Goal: Task Accomplishment & Management: Complete application form

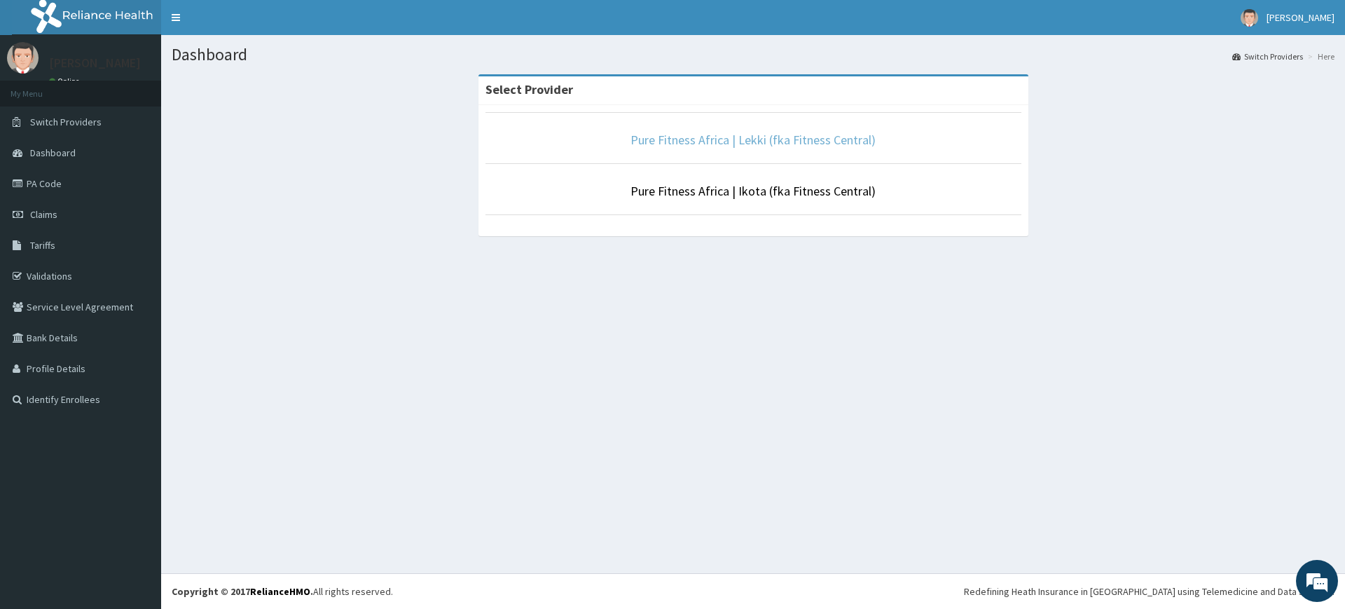
click at [737, 144] on link "Pure Fitness Africa | Lekki (fka Fitness Central)" at bounding box center [752, 140] width 245 height 16
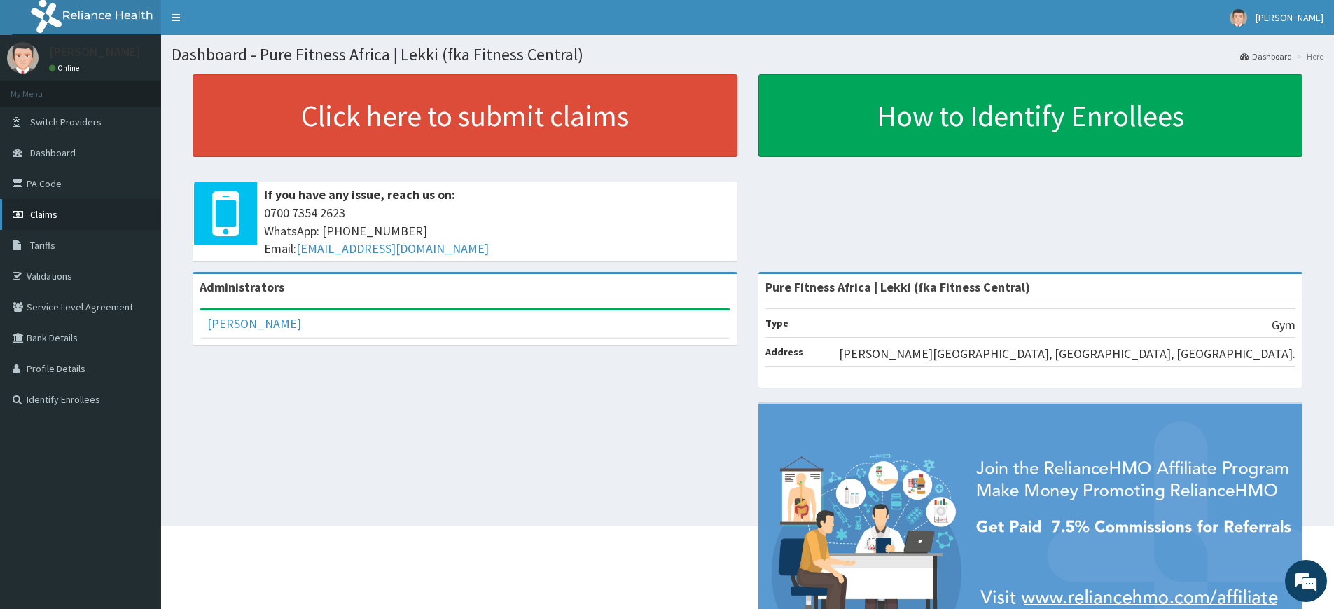
click at [61, 214] on link "Claims" at bounding box center [80, 214] width 161 height 31
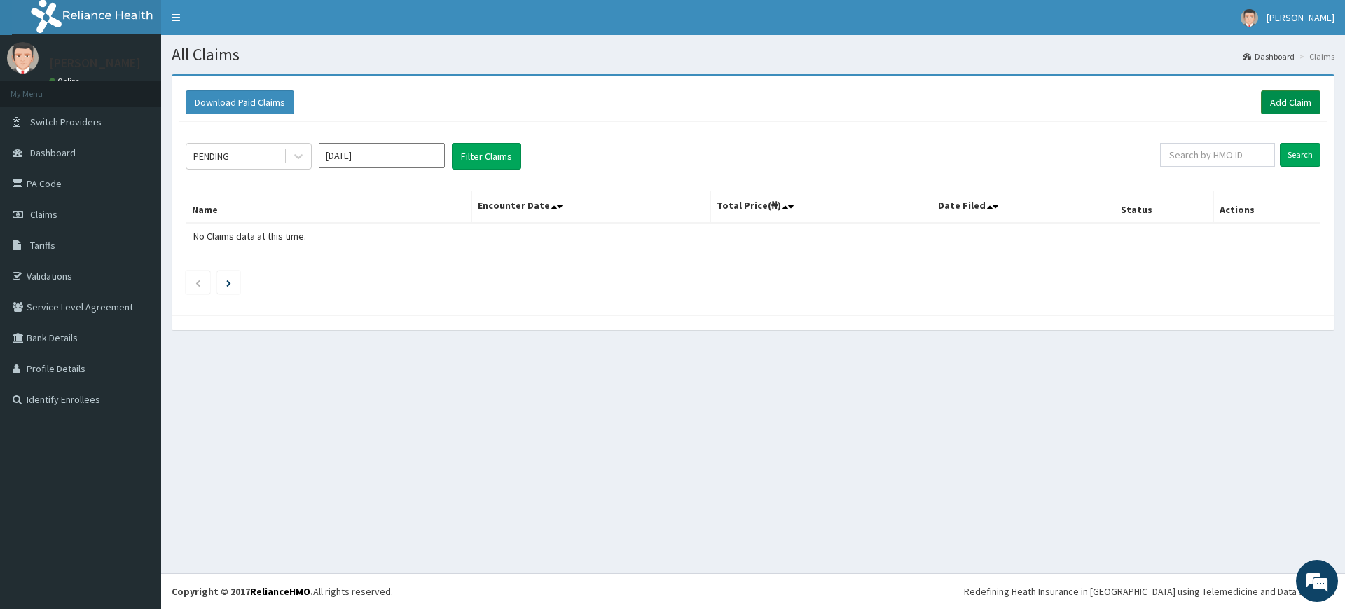
click at [1299, 100] on link "Add Claim" at bounding box center [1291, 102] width 60 height 24
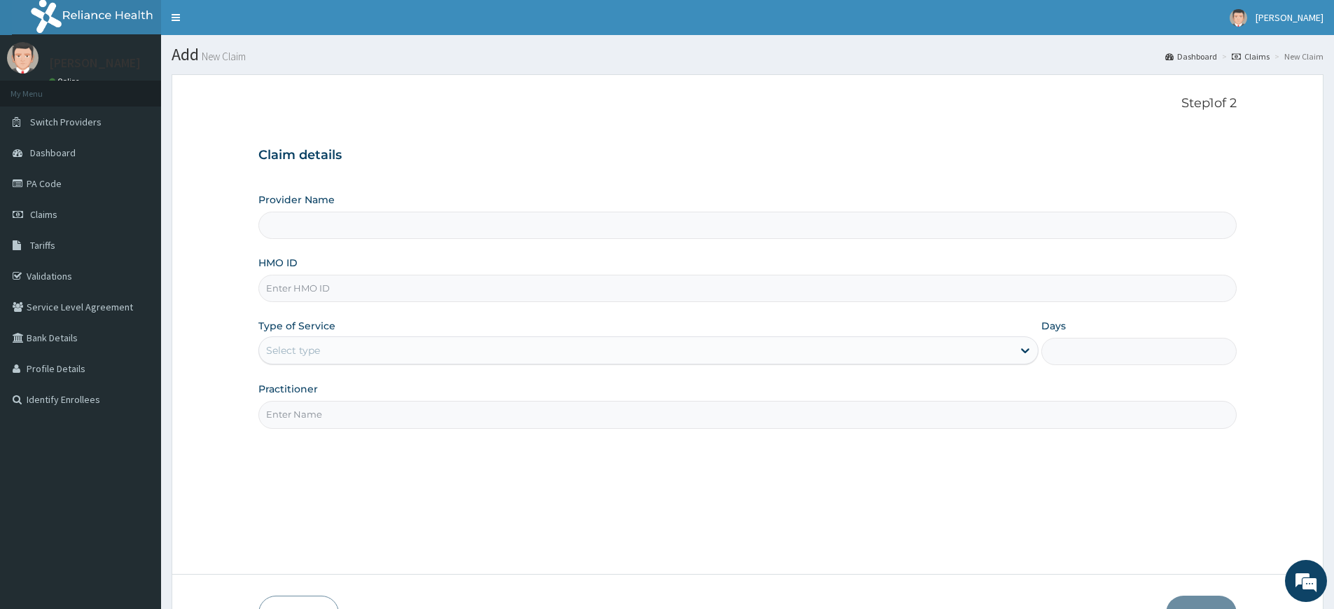
type input "Pure Fitness Africa | Lekki (fka Fitness Central)"
type input "1"
click at [327, 294] on input "HMO ID" at bounding box center [747, 288] width 979 height 27
type input "WFE/10014/A"
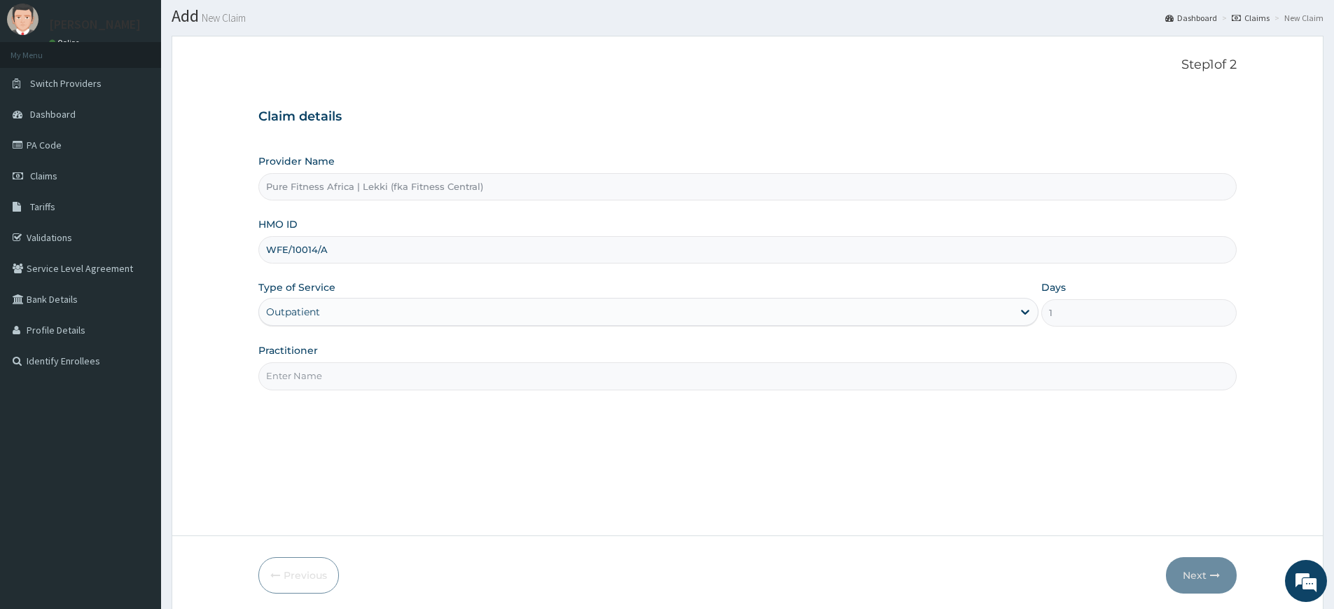
scroll to position [76, 0]
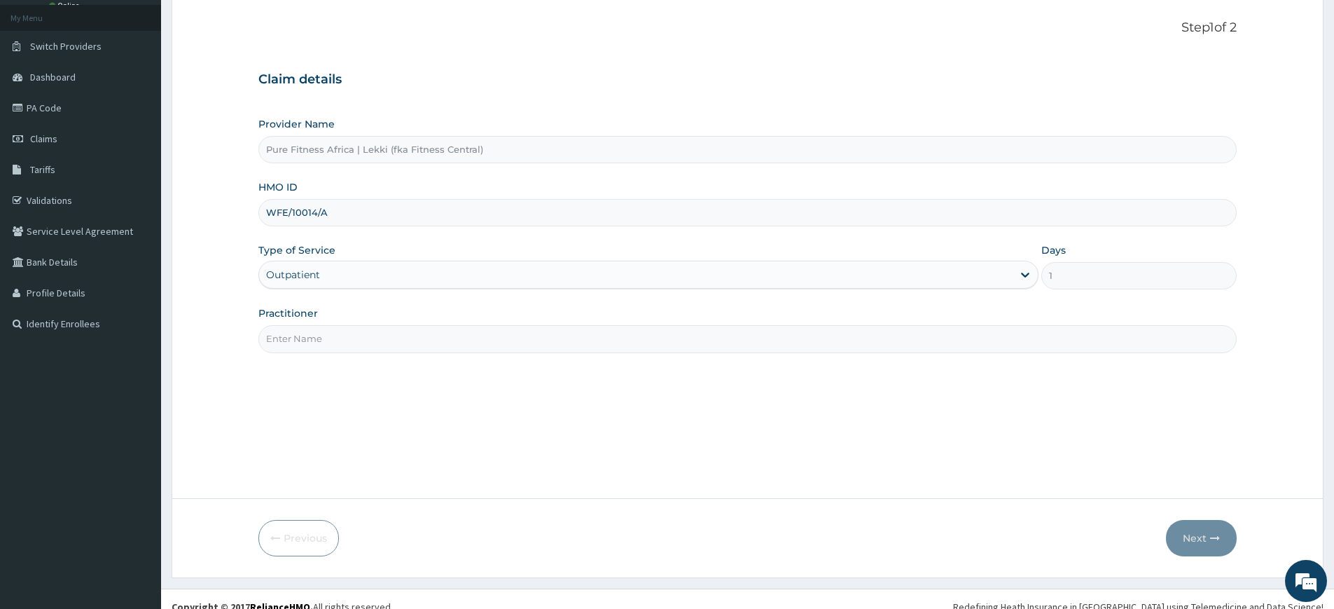
click at [441, 328] on input "Practitioner" at bounding box center [747, 338] width 979 height 27
type input "pure fitness africa"
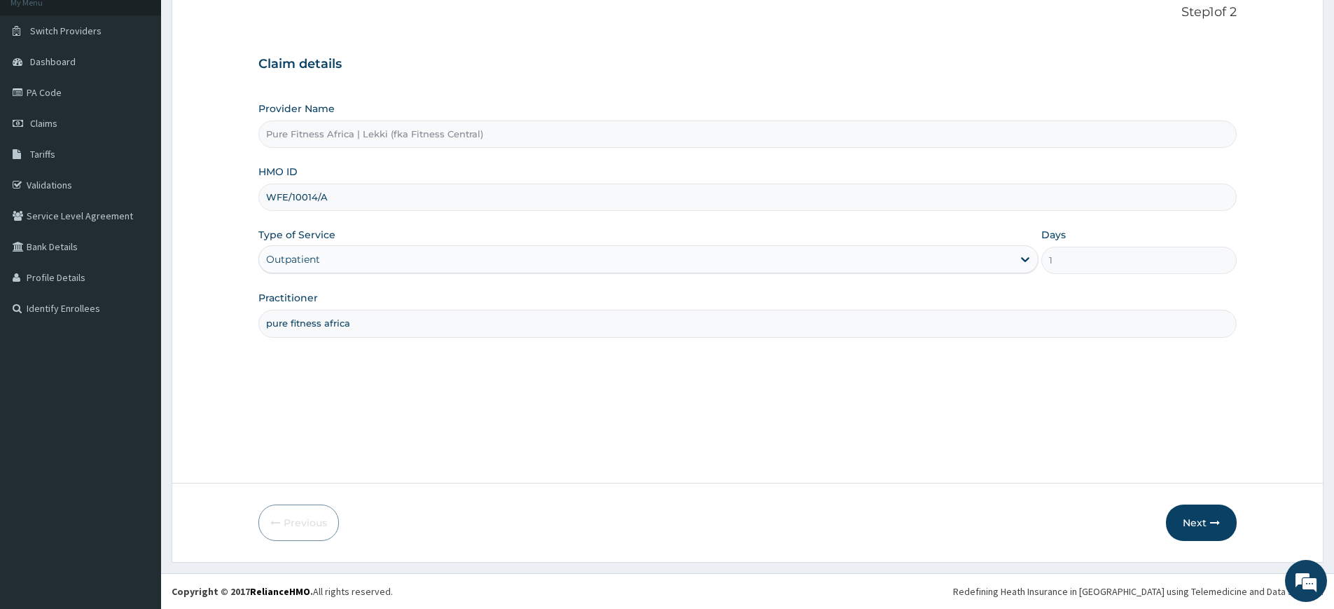
scroll to position [0, 0]
click at [1196, 525] on button "Next" at bounding box center [1201, 522] width 71 height 36
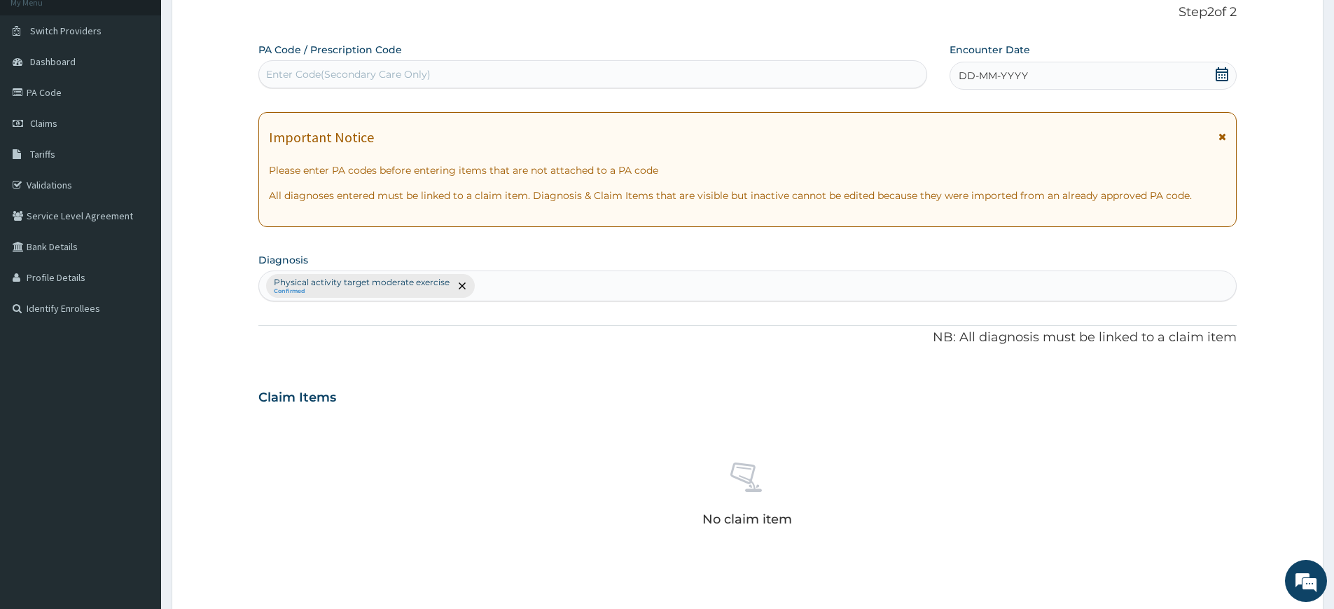
click at [996, 65] on div "DD-MM-YYYY" at bounding box center [1093, 76] width 286 height 28
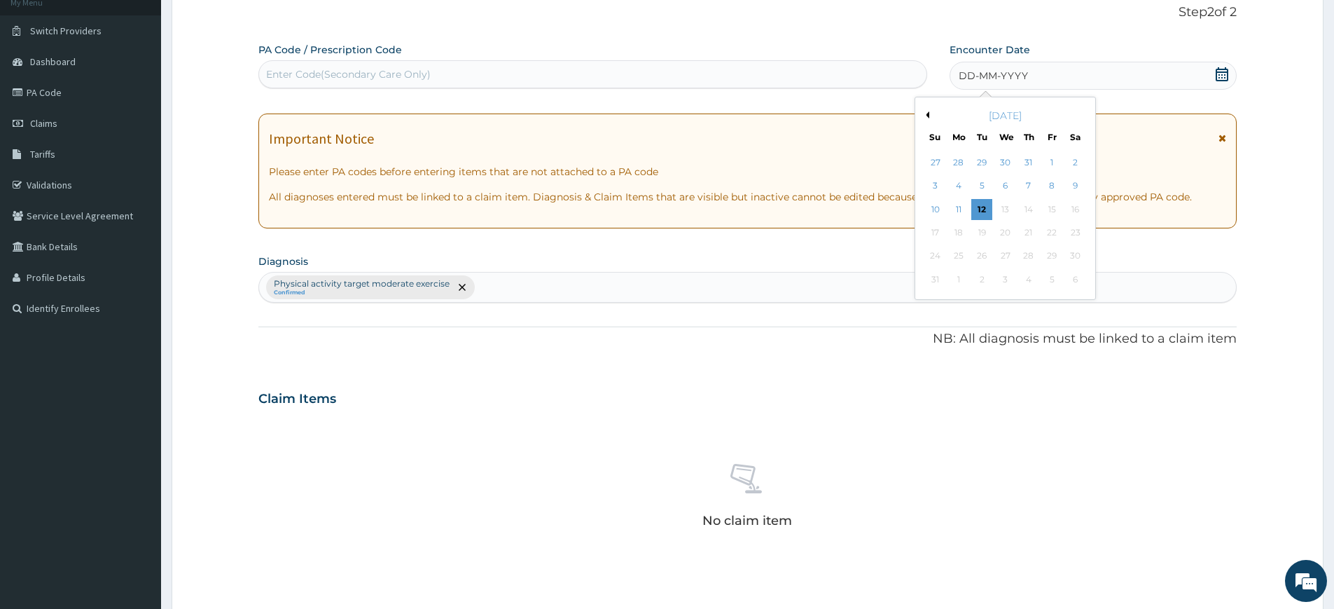
click at [987, 209] on div "12" at bounding box center [982, 209] width 21 height 21
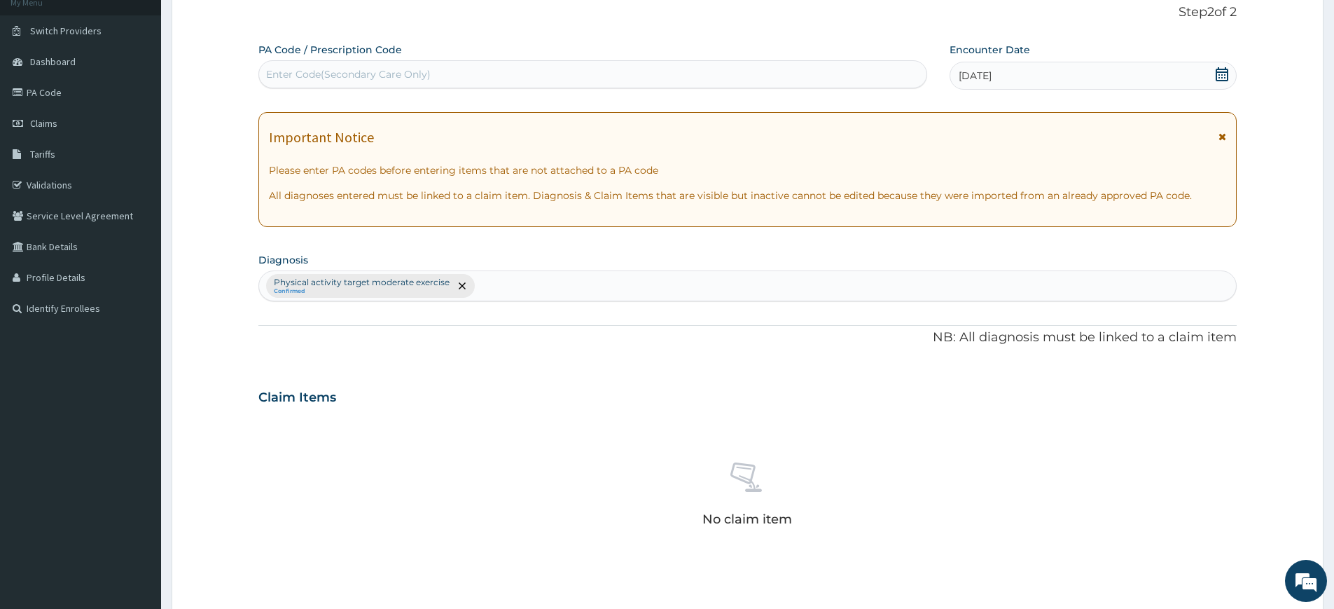
click at [883, 77] on div "Enter Code(Secondary Care Only)" at bounding box center [593, 74] width 668 height 22
type input "PA/9ED56C"
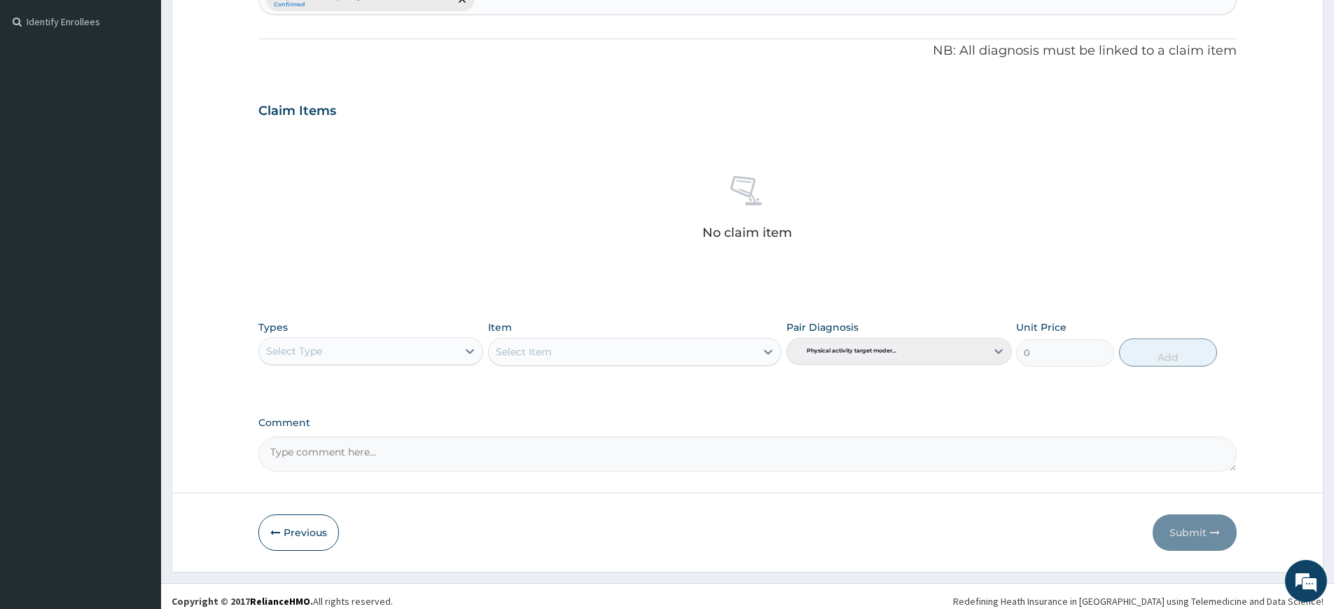
scroll to position [387, 0]
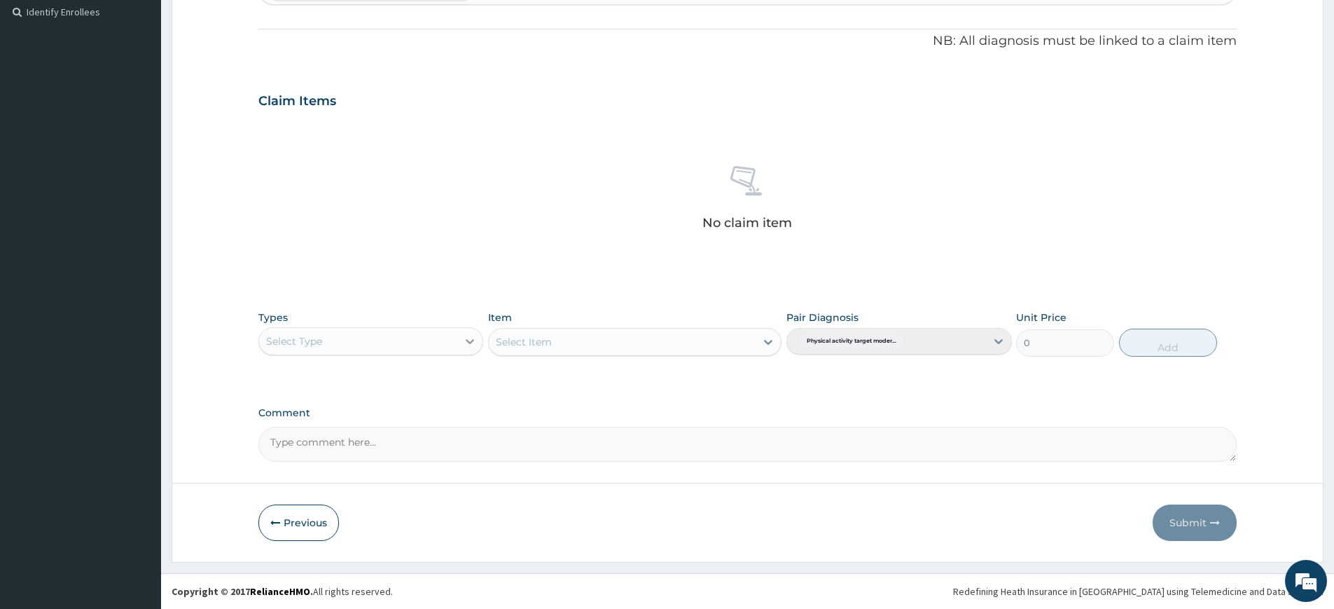
click at [465, 345] on icon at bounding box center [470, 341] width 14 height 14
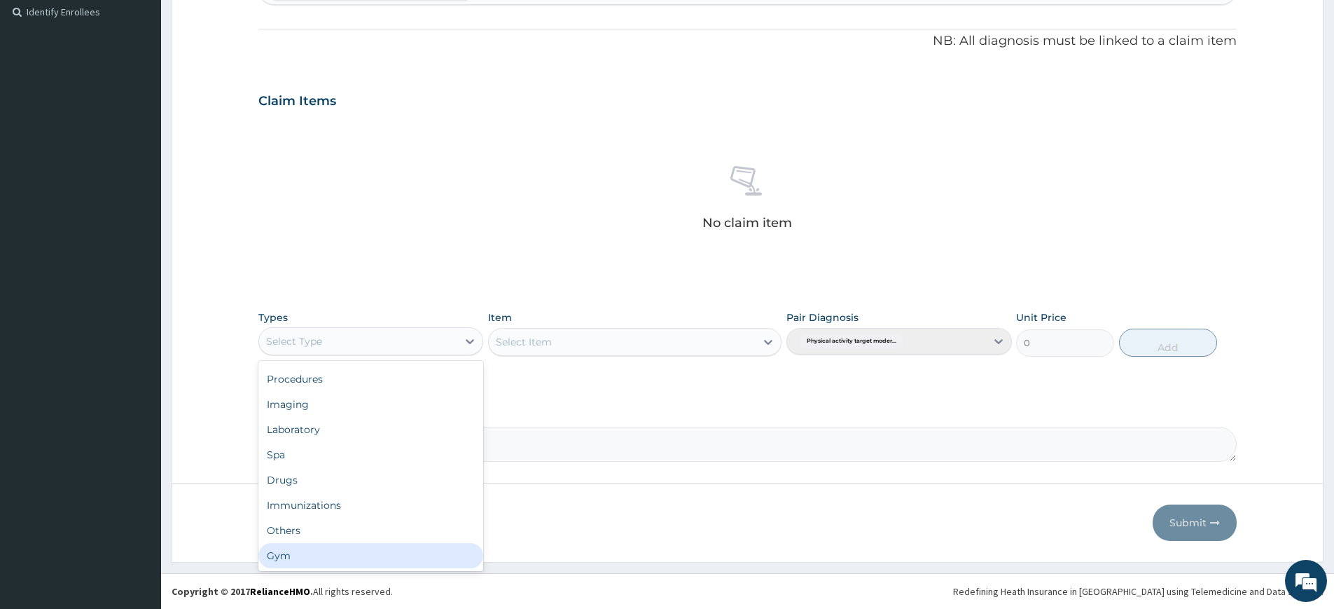
click at [359, 556] on div "Gym" at bounding box center [370, 555] width 225 height 25
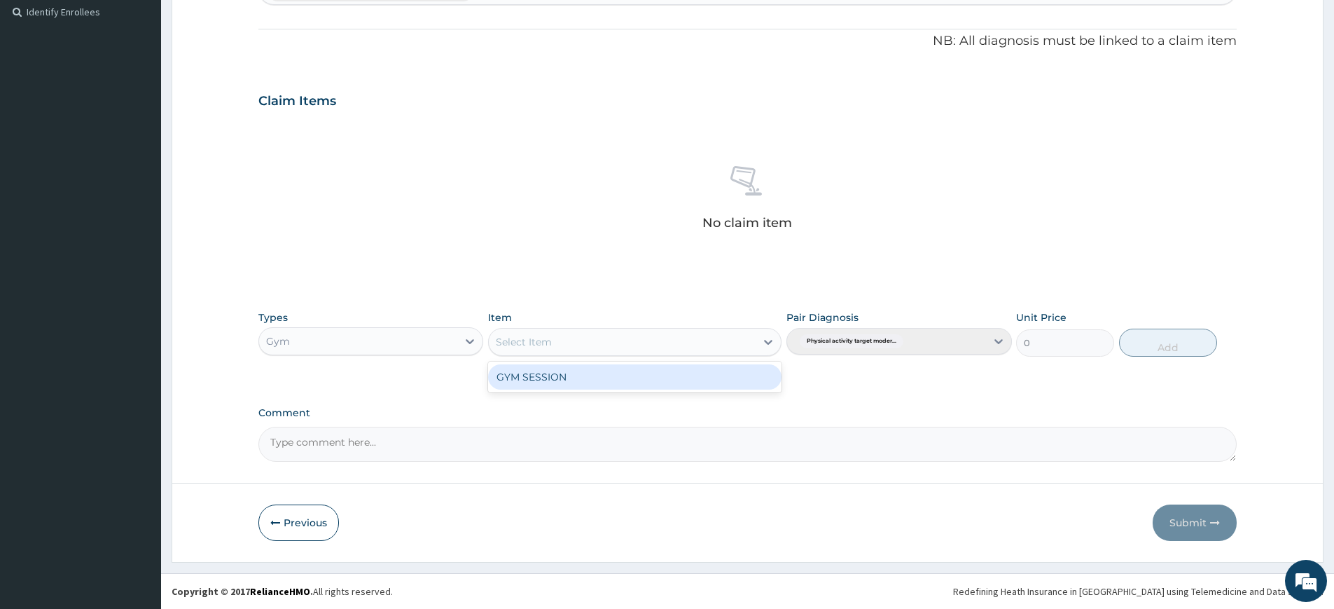
click at [739, 342] on div "Select Item" at bounding box center [622, 342] width 267 height 22
click at [721, 384] on div "GYM SESSION" at bounding box center [634, 376] width 293 height 25
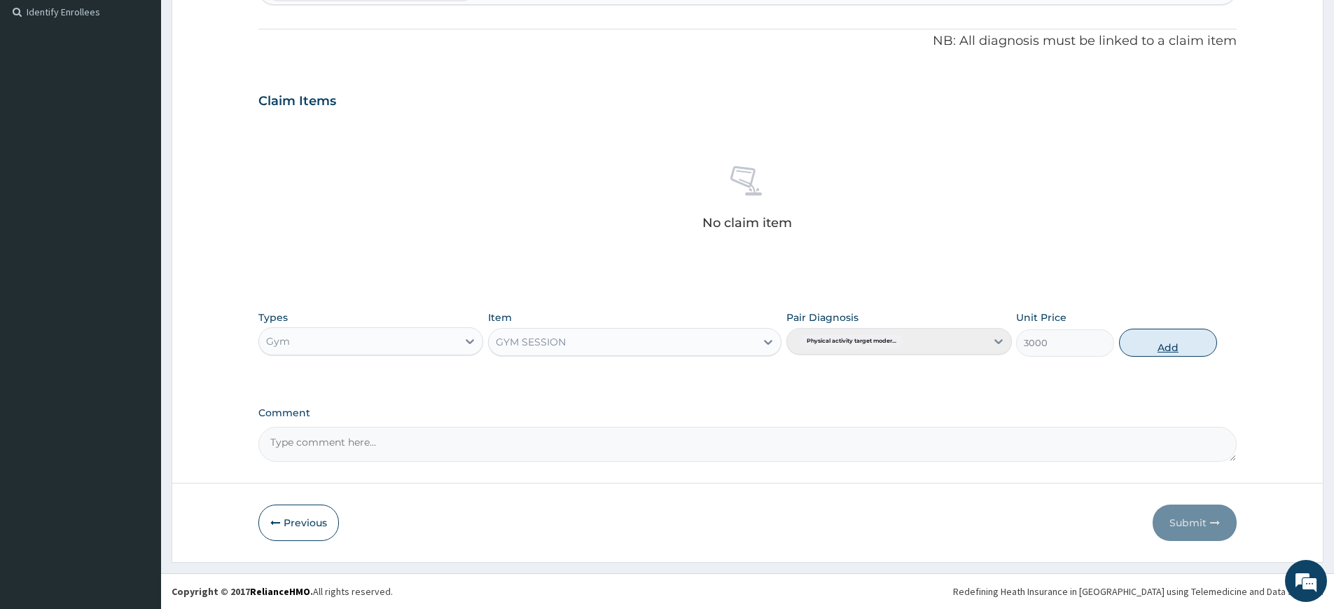
click at [1159, 344] on button "Add" at bounding box center [1168, 343] width 98 height 28
type input "0"
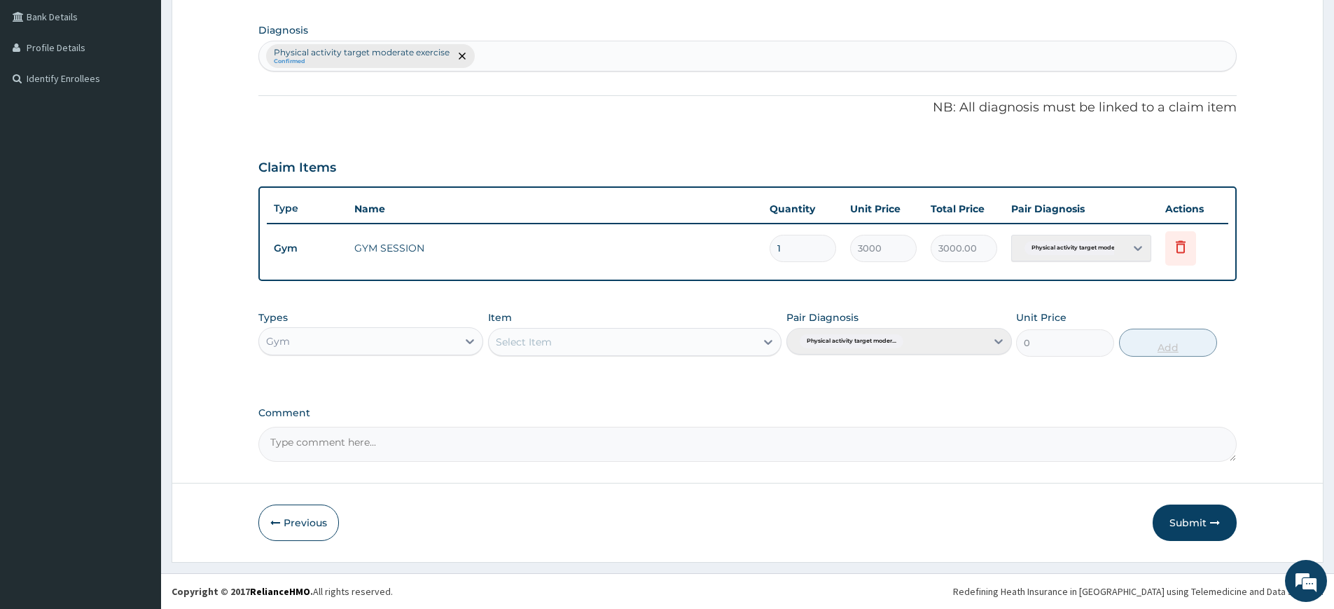
scroll to position [321, 0]
click at [1207, 513] on button "Submit" at bounding box center [1195, 522] width 84 height 36
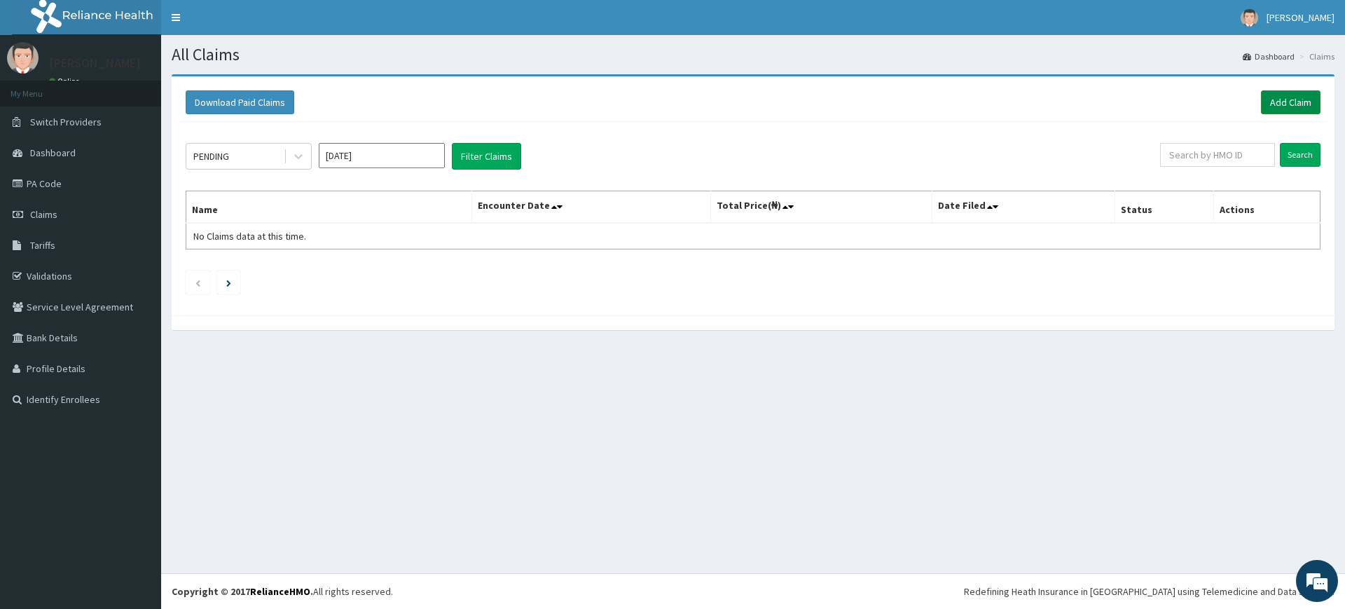
click at [1277, 102] on link "Add Claim" at bounding box center [1291, 102] width 60 height 24
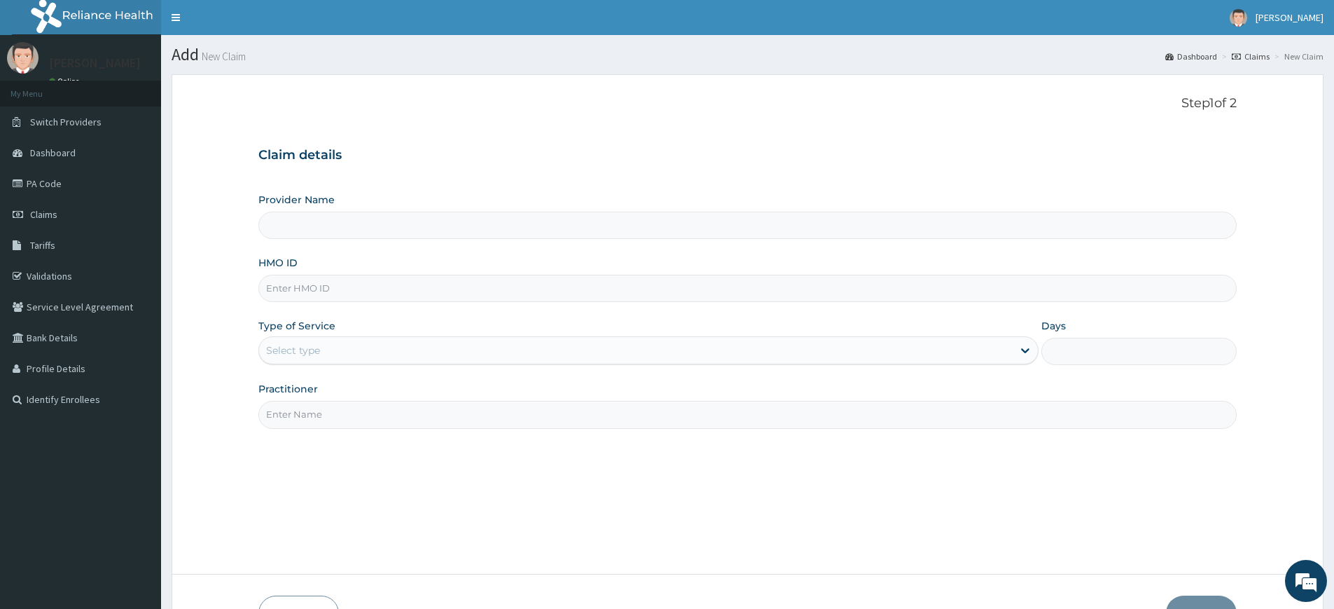
type input "Pure Fitness Africa | Lekki (fka Fitness Central)"
type input "1"
click at [351, 408] on input "Practitioner" at bounding box center [747, 414] width 979 height 27
type input "pure fitness africa"
click at [471, 285] on input "HMO ID" at bounding box center [747, 288] width 979 height 27
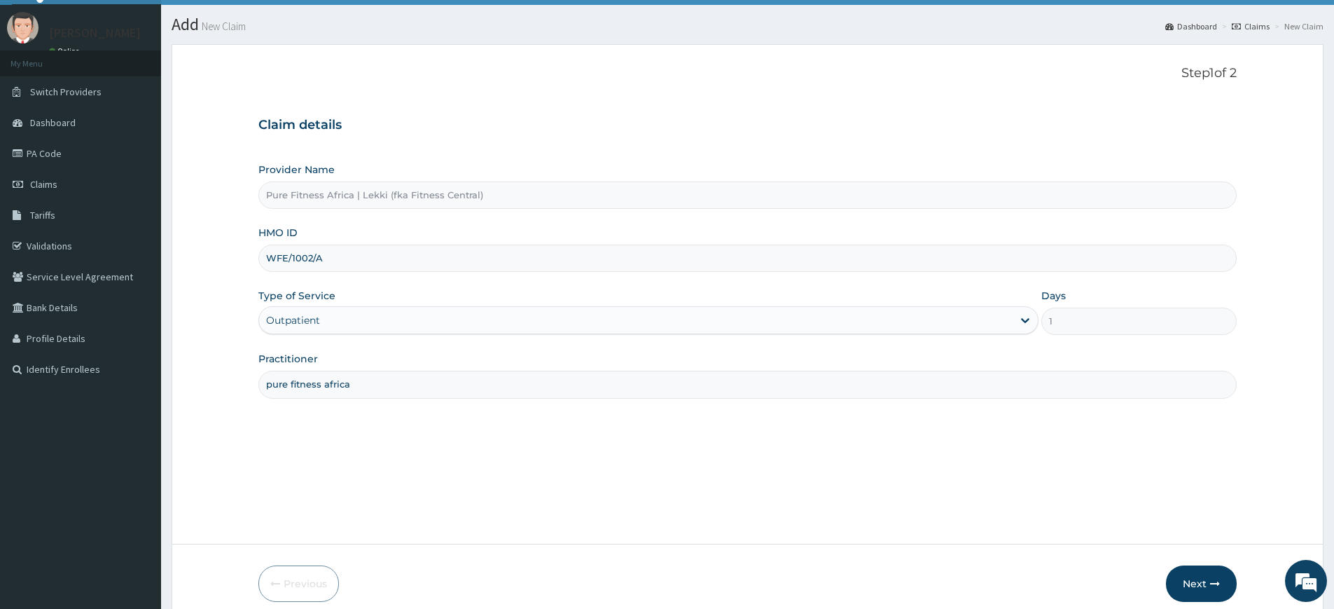
scroll to position [91, 0]
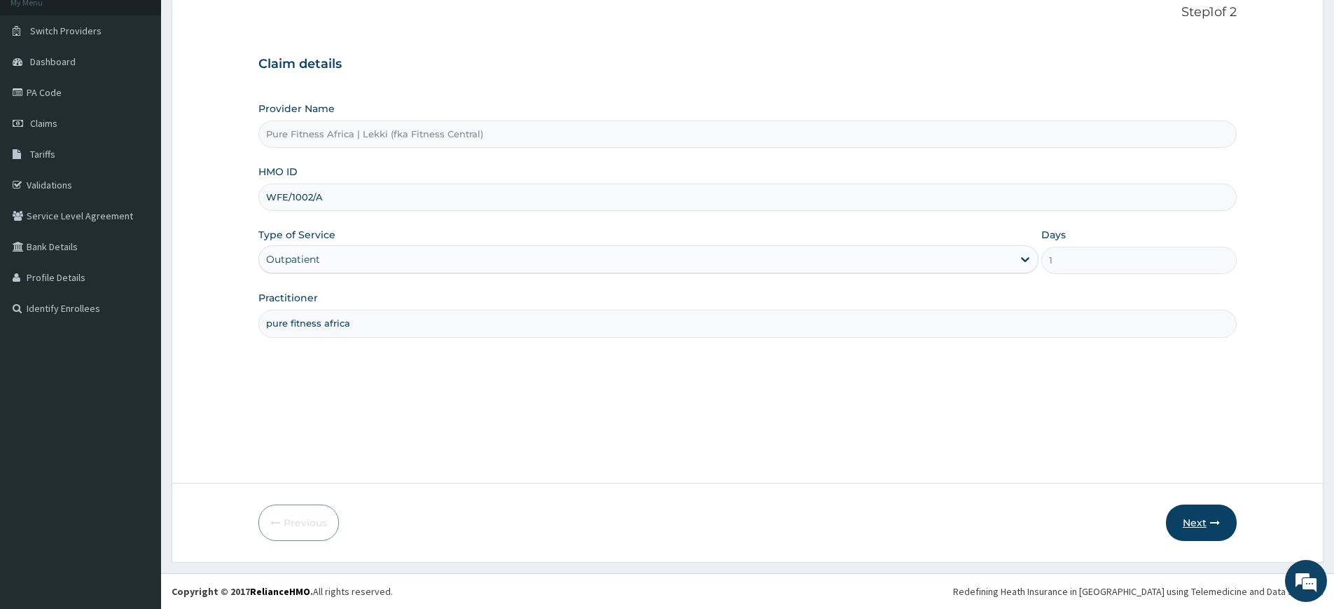
click at [1186, 521] on button "Next" at bounding box center [1201, 522] width 71 height 36
click at [308, 198] on input "WFE/1002/A" at bounding box center [747, 197] width 979 height 27
type input "WFE/10002/A"
click at [1188, 521] on button "Next" at bounding box center [1201, 522] width 71 height 36
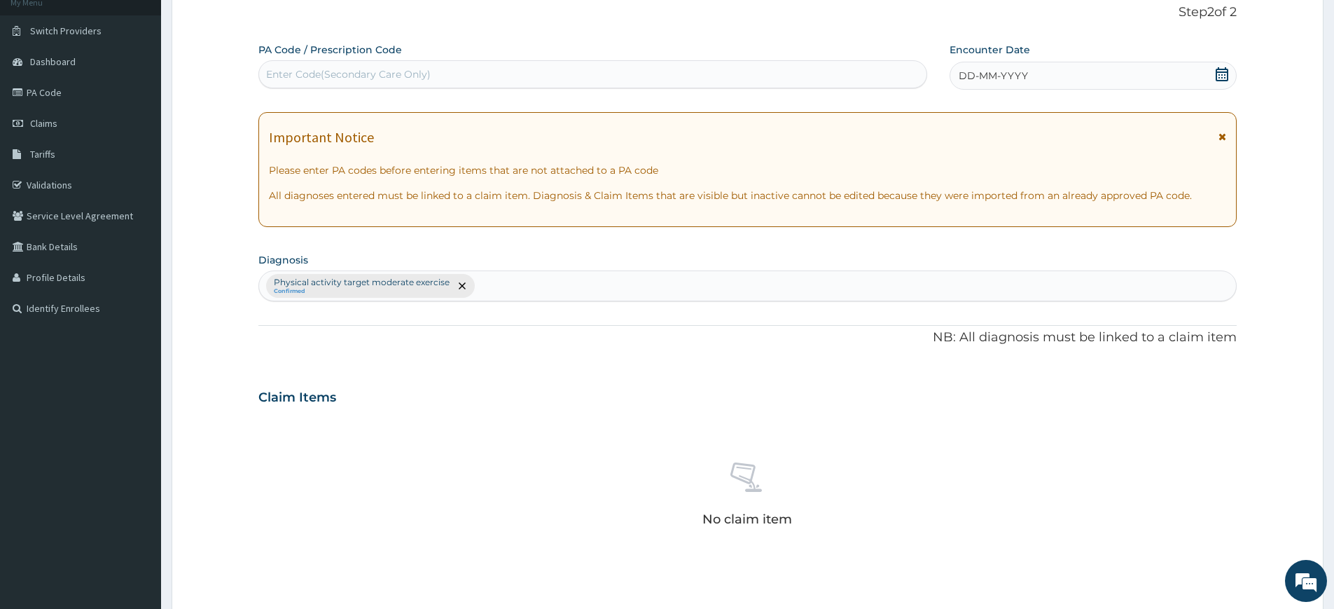
click at [861, 75] on div "Enter Code(Secondary Care Only)" at bounding box center [593, 74] width 668 height 22
type input "PA/E5C46C"
click at [1001, 71] on span "DD-MM-YYYY" at bounding box center [993, 76] width 69 height 14
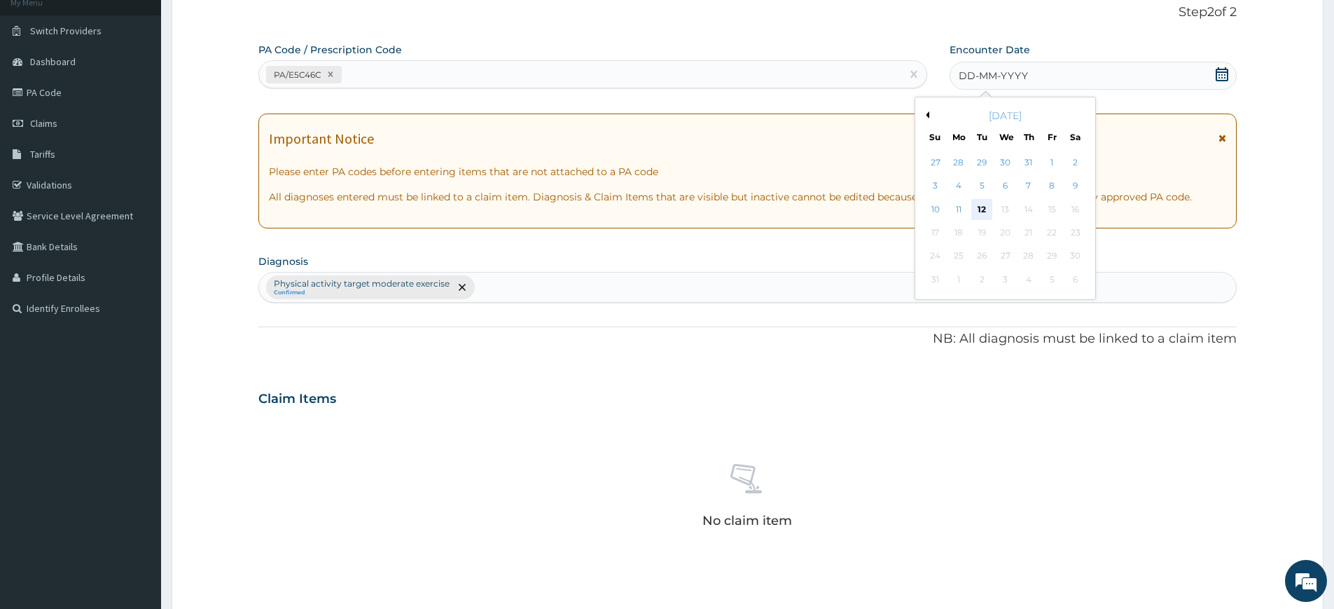
click at [986, 205] on div "12" at bounding box center [982, 209] width 21 height 21
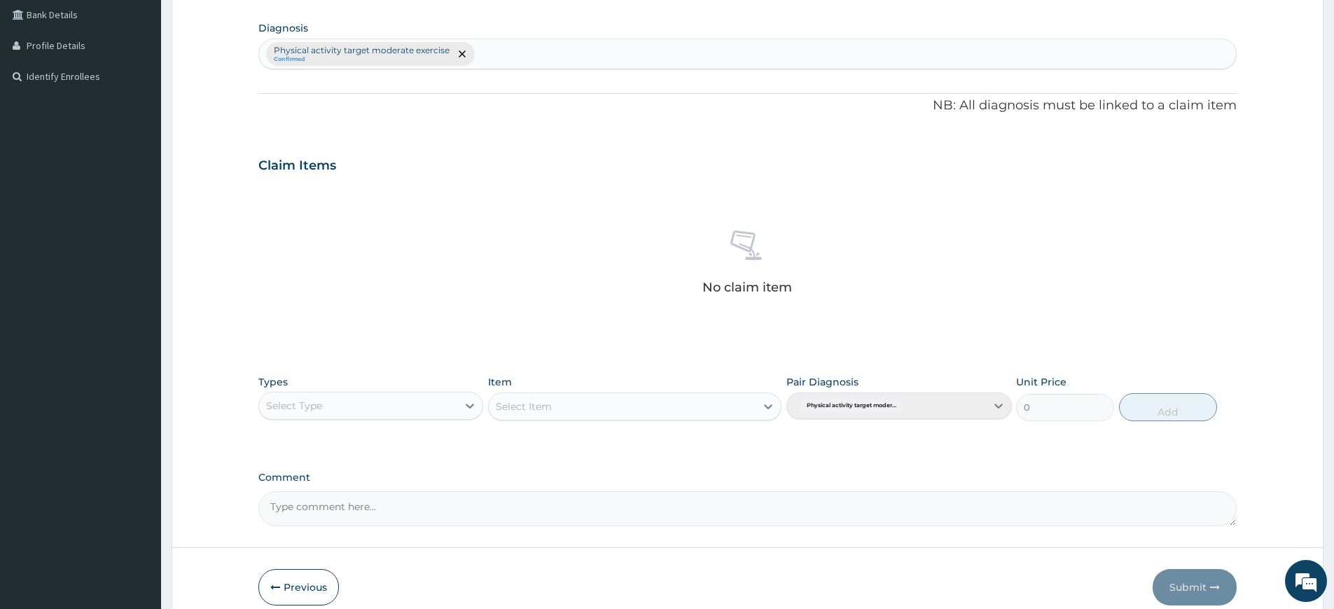
scroll to position [387, 0]
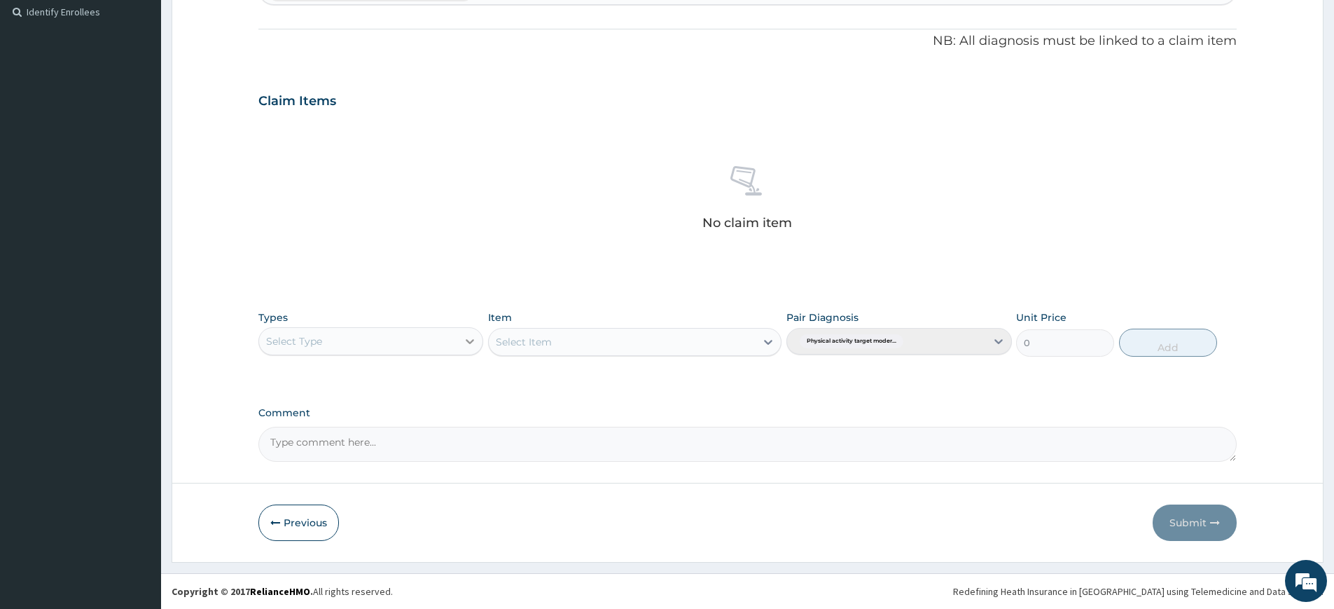
click at [465, 343] on icon at bounding box center [470, 341] width 14 height 14
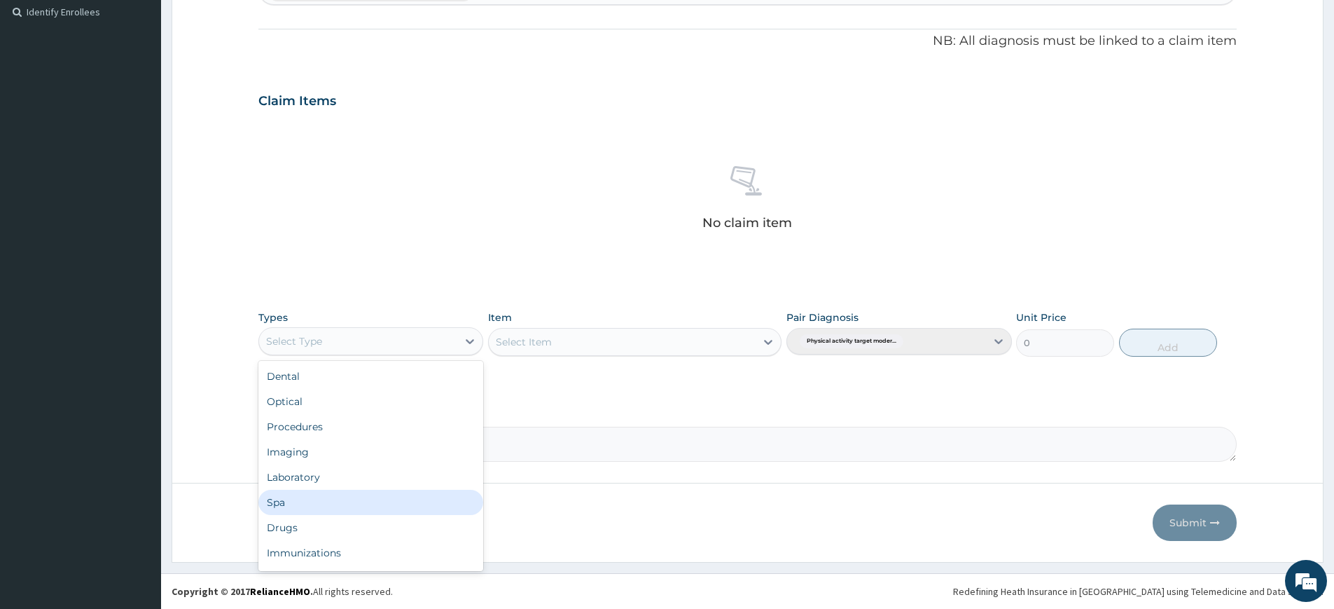
scroll to position [48, 0]
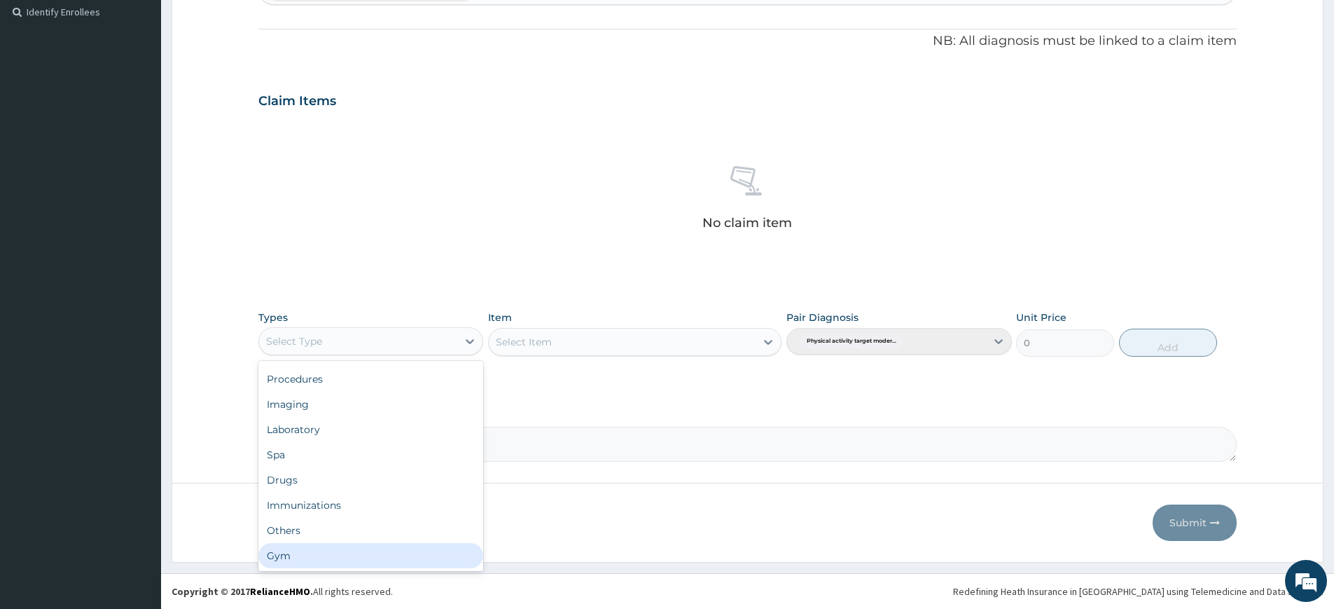
click at [357, 557] on div "Gym" at bounding box center [370, 555] width 225 height 25
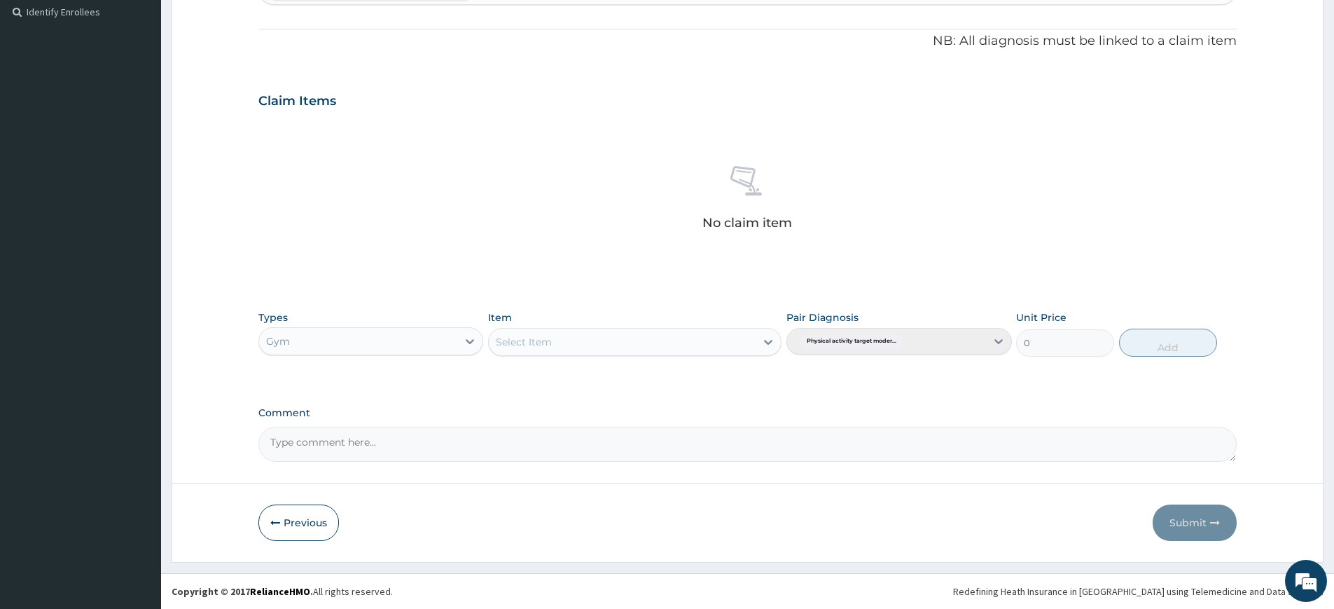
click at [673, 338] on div "Select Item" at bounding box center [622, 342] width 267 height 22
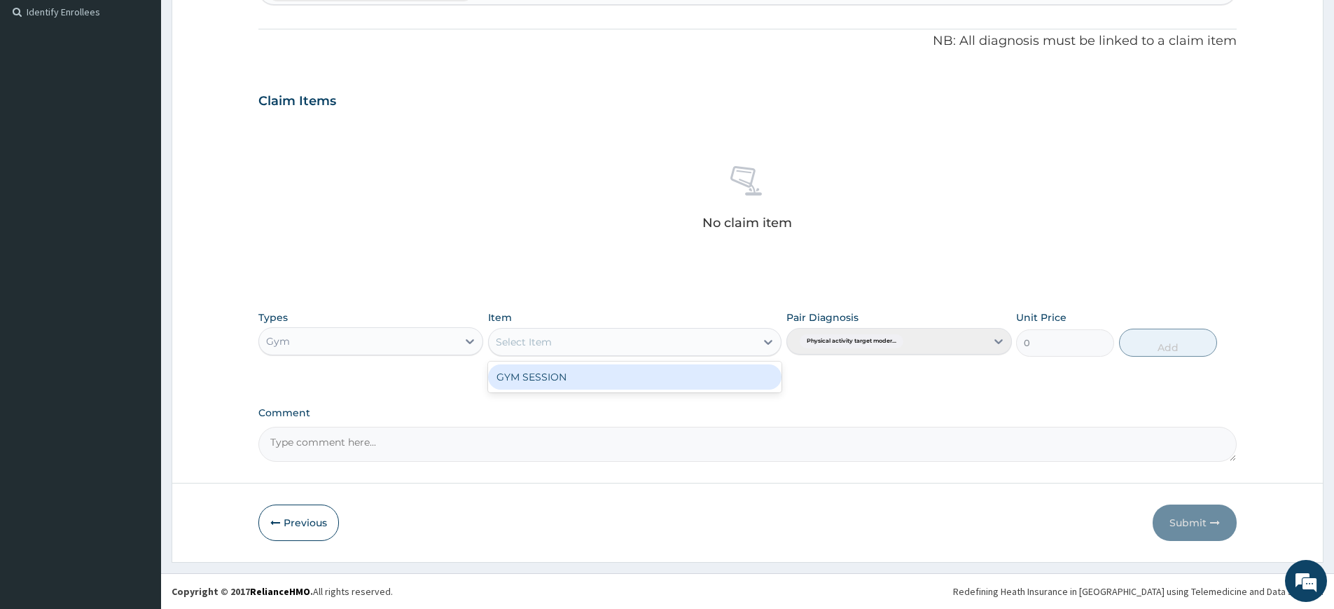
click at [669, 375] on div "GYM SESSION" at bounding box center [634, 376] width 293 height 25
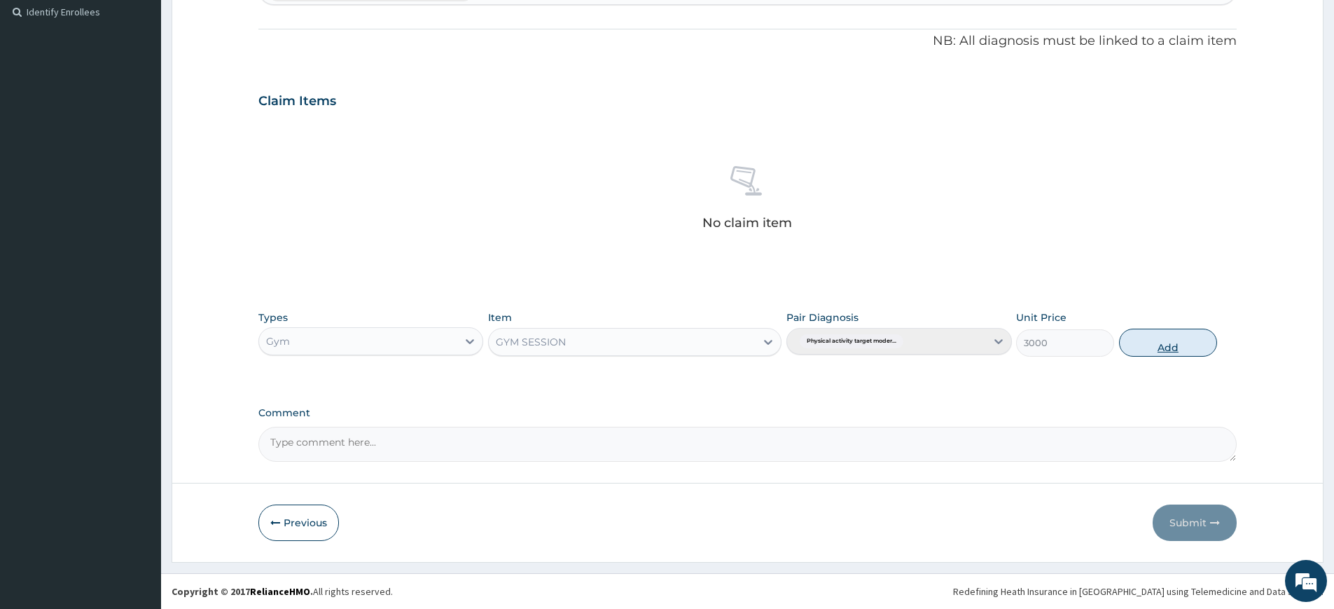
click at [1154, 343] on button "Add" at bounding box center [1168, 343] width 98 height 28
type input "0"
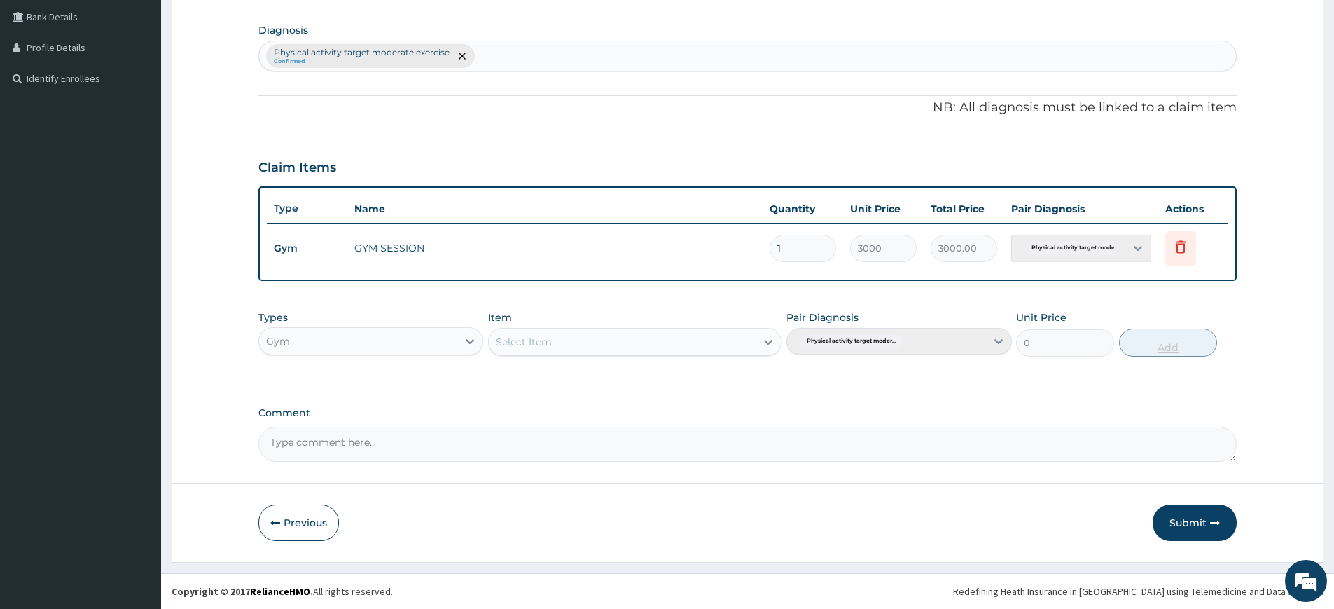
scroll to position [321, 0]
click at [1194, 511] on button "Submit" at bounding box center [1195, 522] width 84 height 36
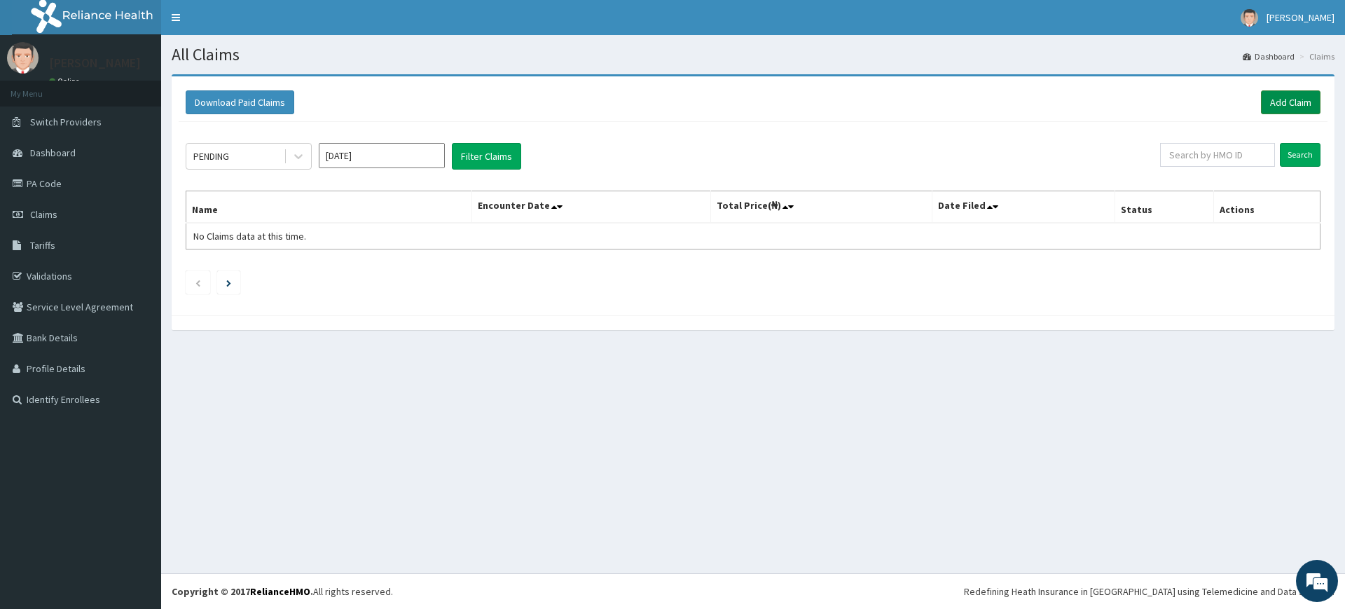
click at [1266, 99] on link "Add Claim" at bounding box center [1291, 102] width 60 height 24
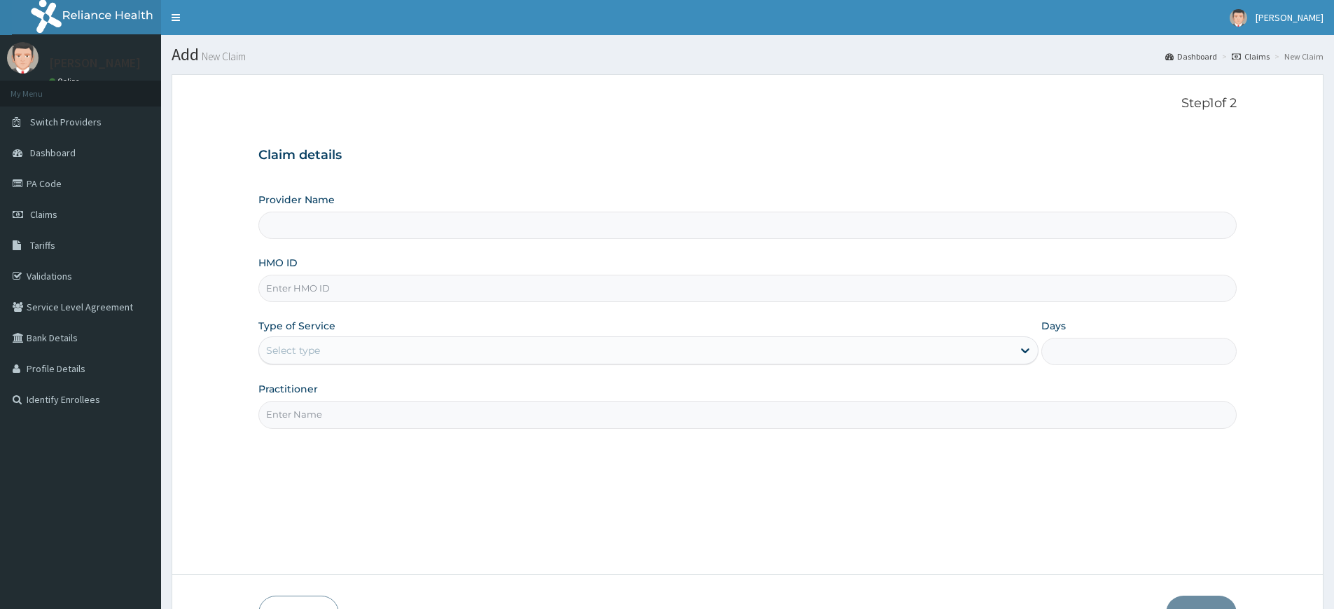
click at [325, 416] on input "Practitioner" at bounding box center [747, 414] width 979 height 27
type input "pure fitness africa"
click at [389, 285] on input "HMO ID" at bounding box center [747, 288] width 979 height 27
type input "Pure Fitness Africa | Lekki (fka Fitness Central)"
type input "1"
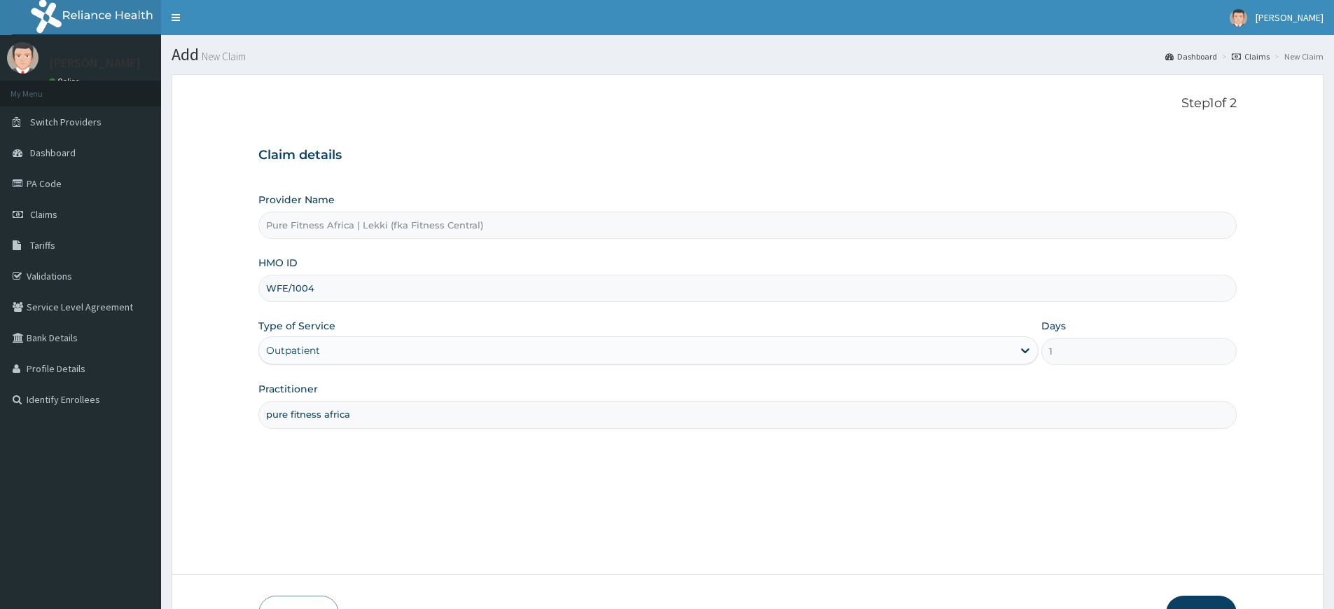
type input "WFE/10042/A"
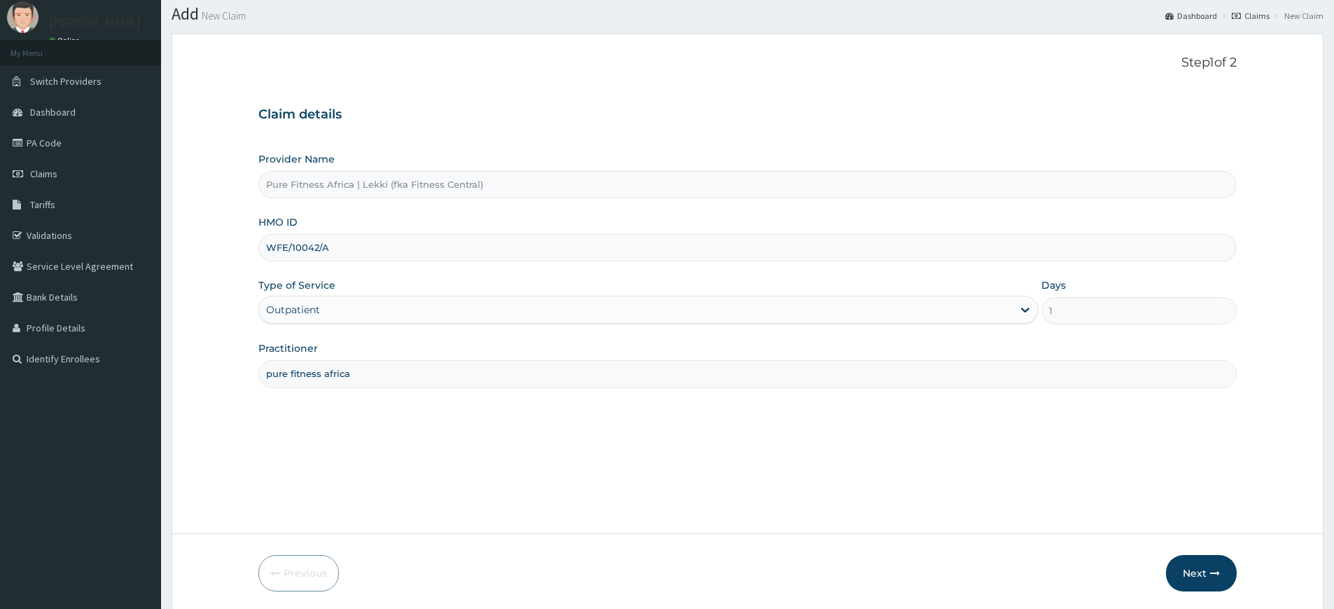
scroll to position [91, 0]
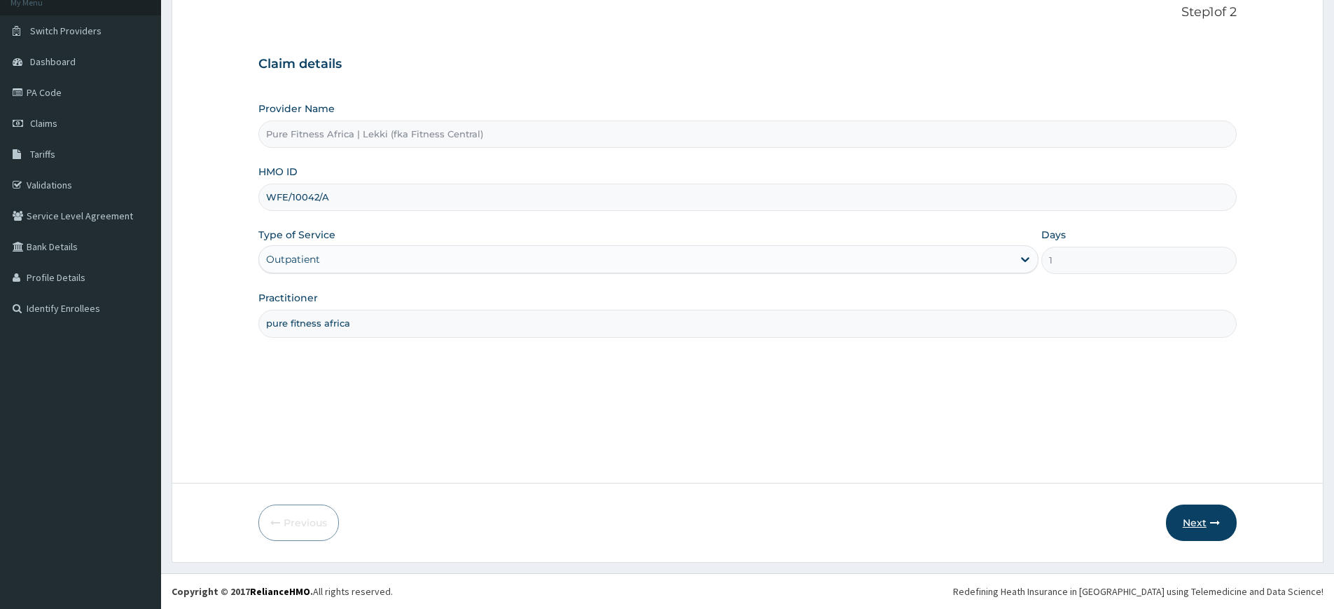
click at [1191, 525] on button "Next" at bounding box center [1201, 522] width 71 height 36
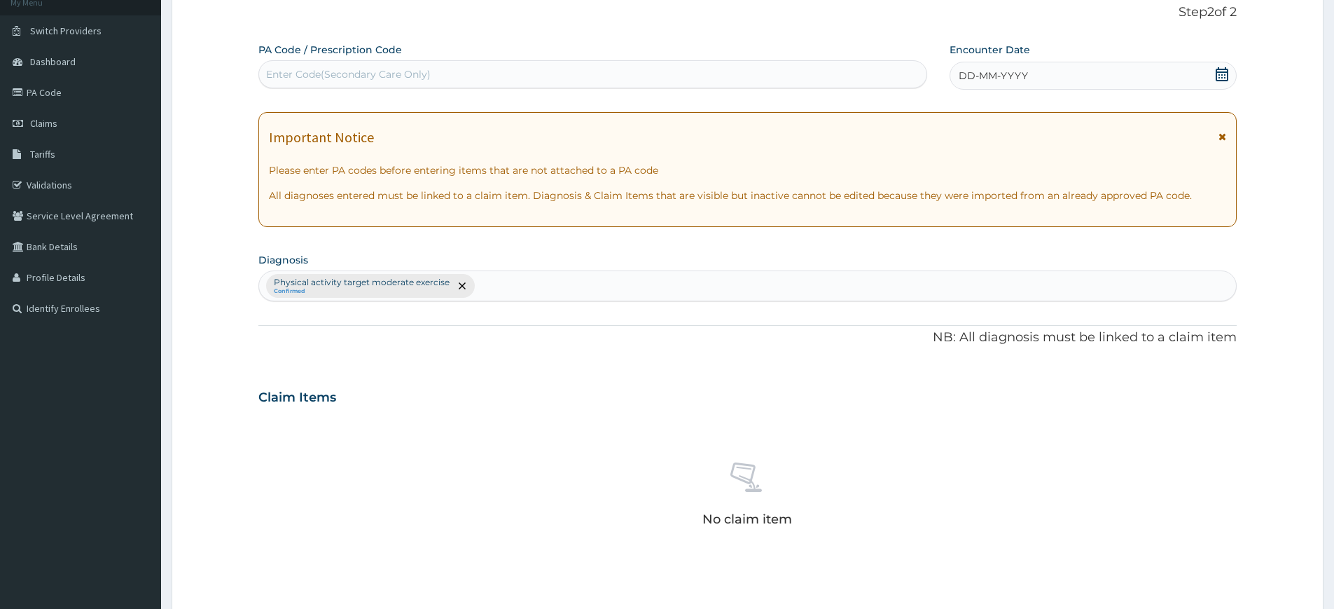
click at [1007, 72] on span "DD-MM-YYYY" at bounding box center [993, 76] width 69 height 14
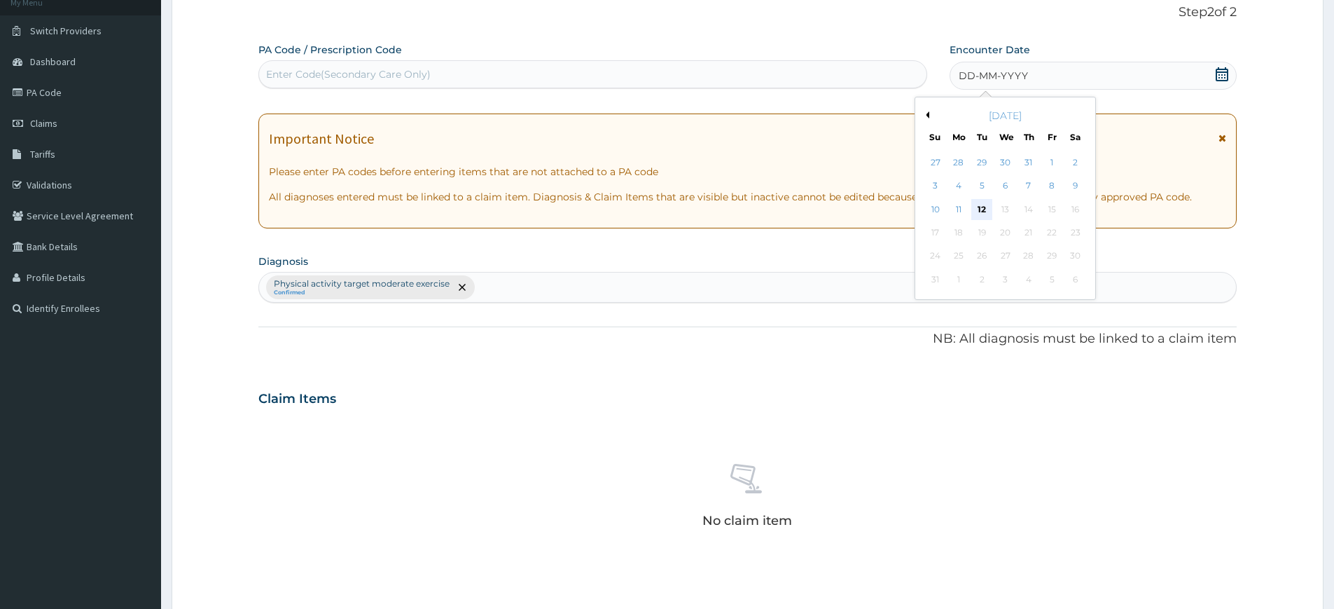
click at [983, 209] on div "12" at bounding box center [982, 209] width 21 height 21
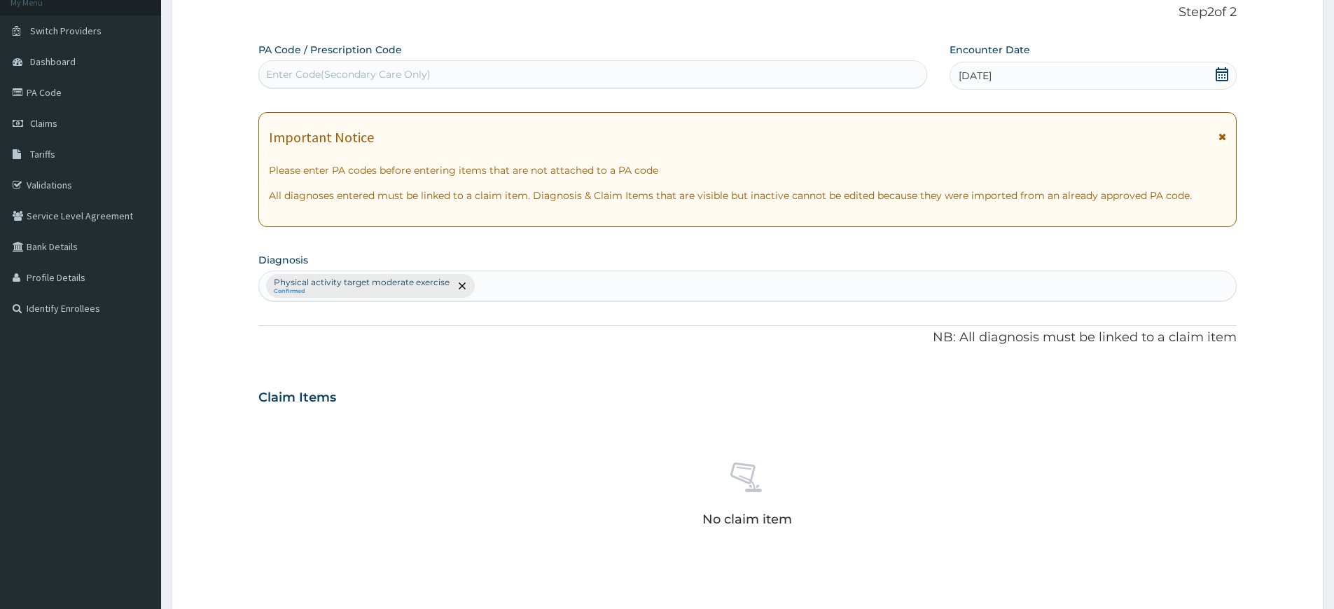
click at [823, 74] on div "Enter Code(Secondary Care Only)" at bounding box center [593, 74] width 668 height 22
type input "PA/F9FD77"
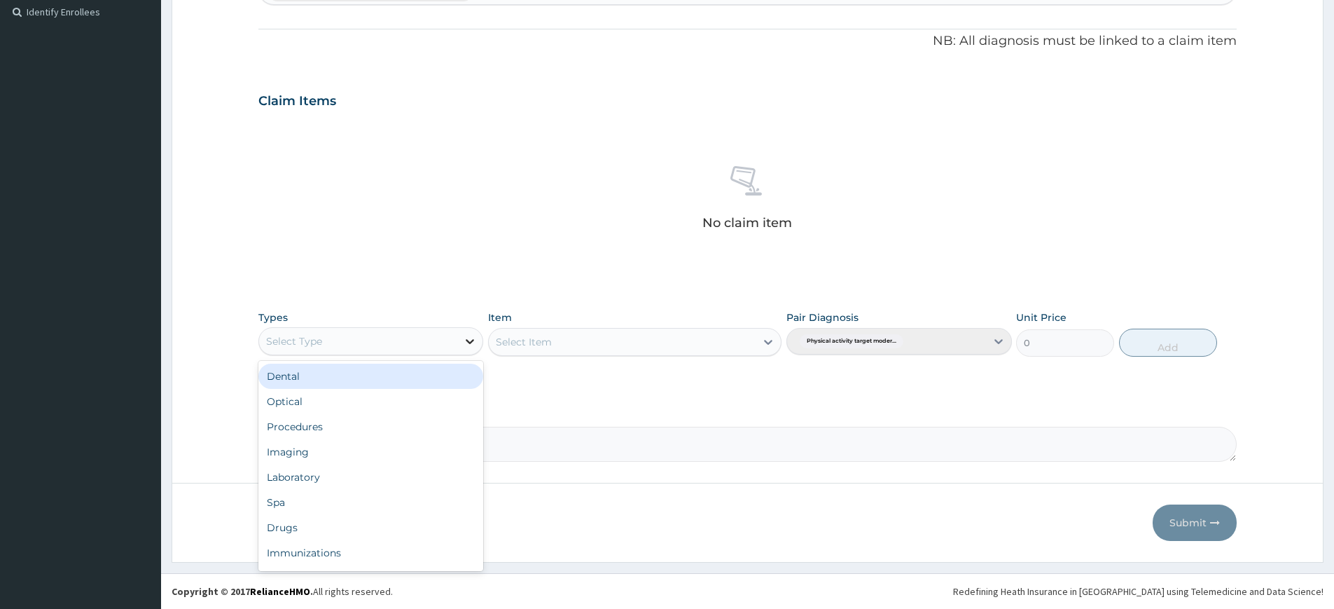
click at [468, 342] on icon at bounding box center [470, 341] width 14 height 14
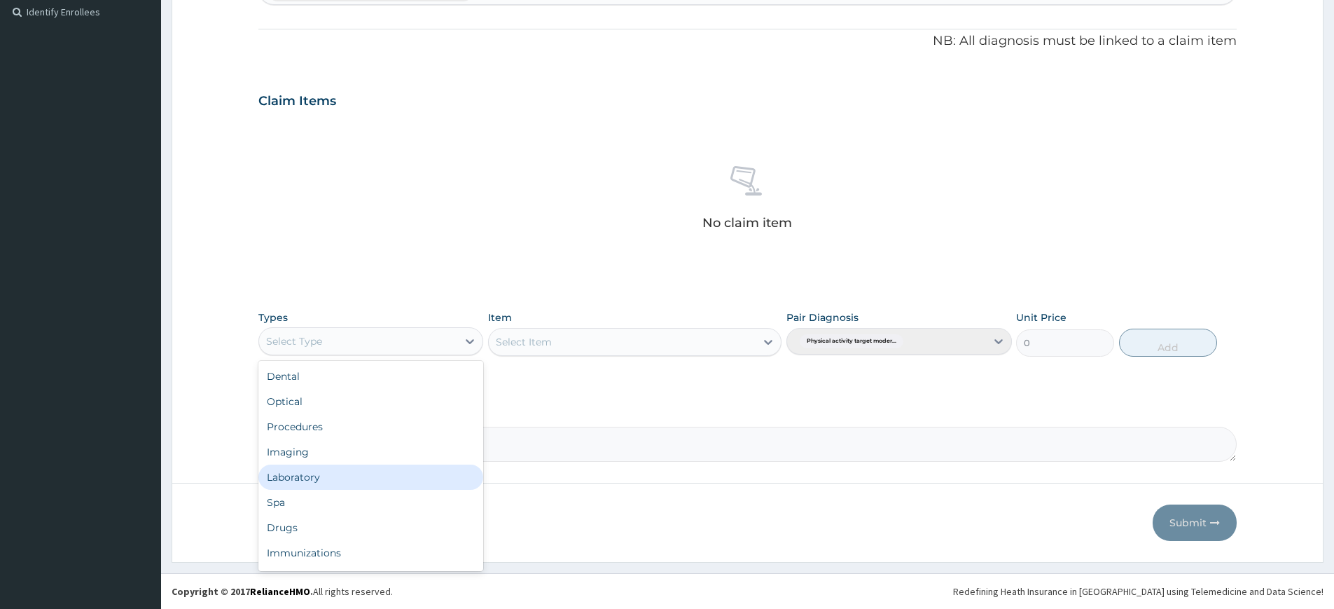
scroll to position [48, 0]
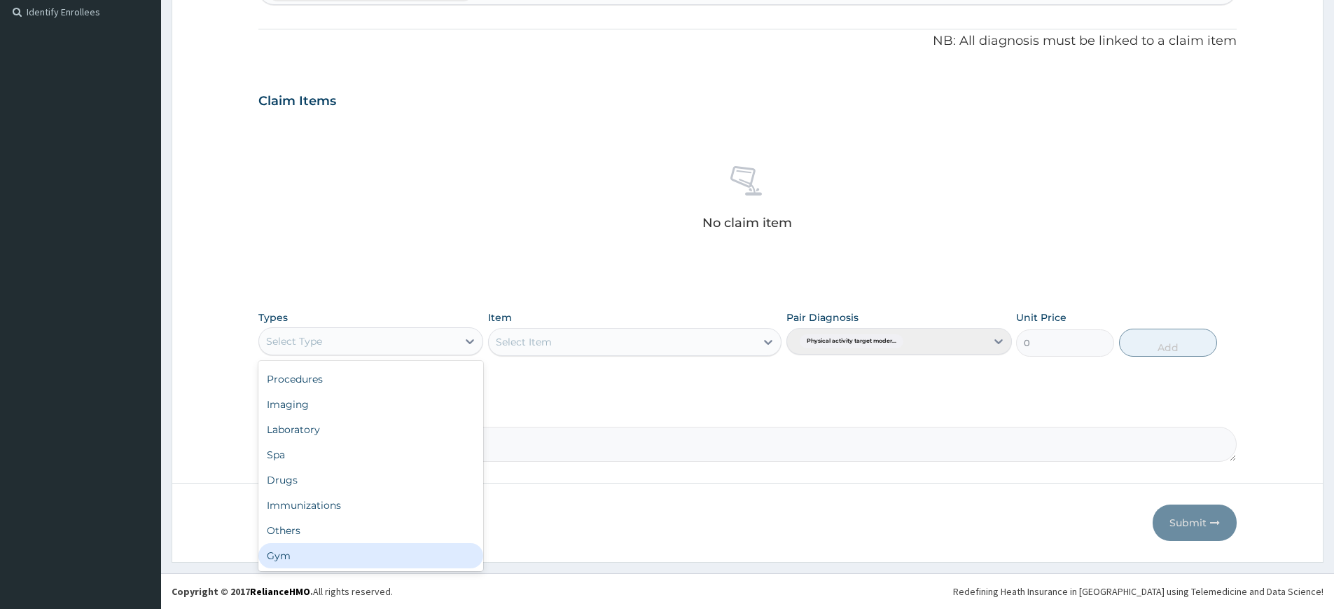
click at [389, 545] on div "Gym" at bounding box center [370, 555] width 225 height 25
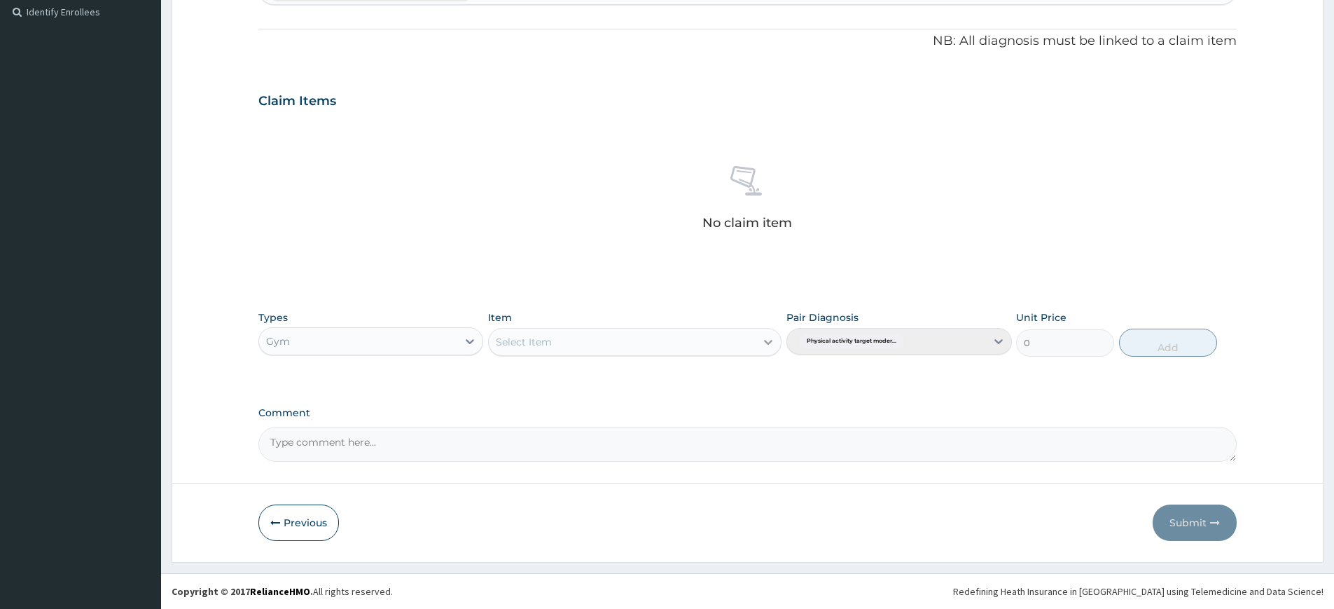
click at [770, 335] on icon at bounding box center [768, 342] width 14 height 14
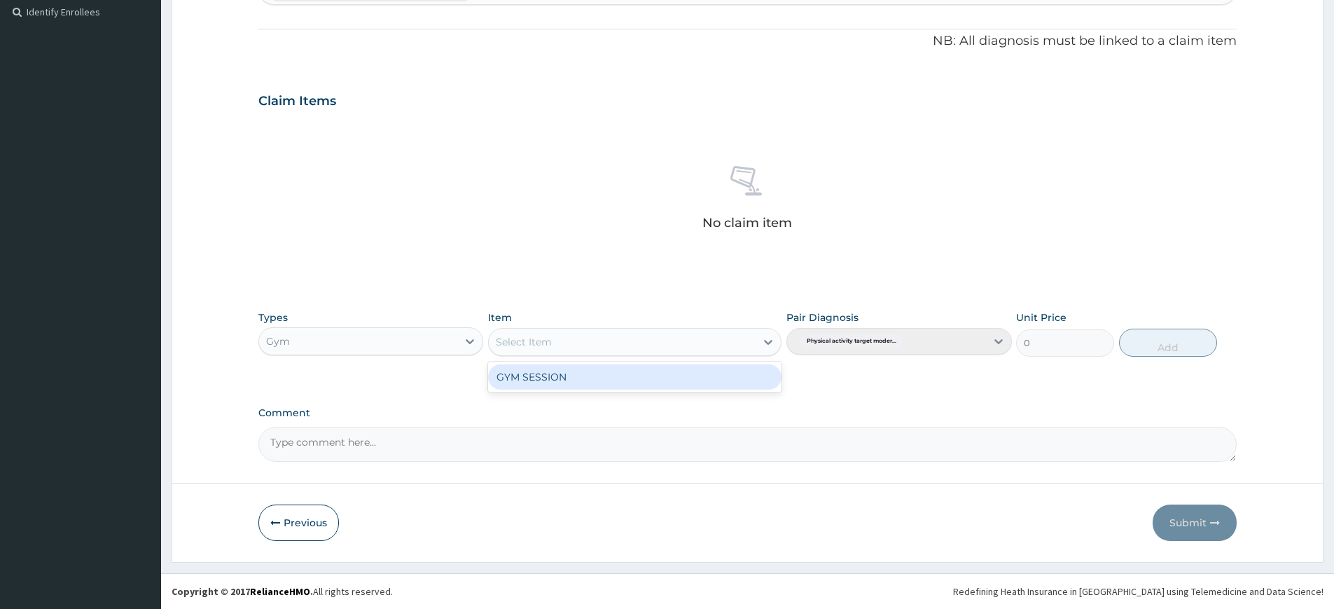
click at [721, 382] on div "GYM SESSION" at bounding box center [634, 376] width 293 height 25
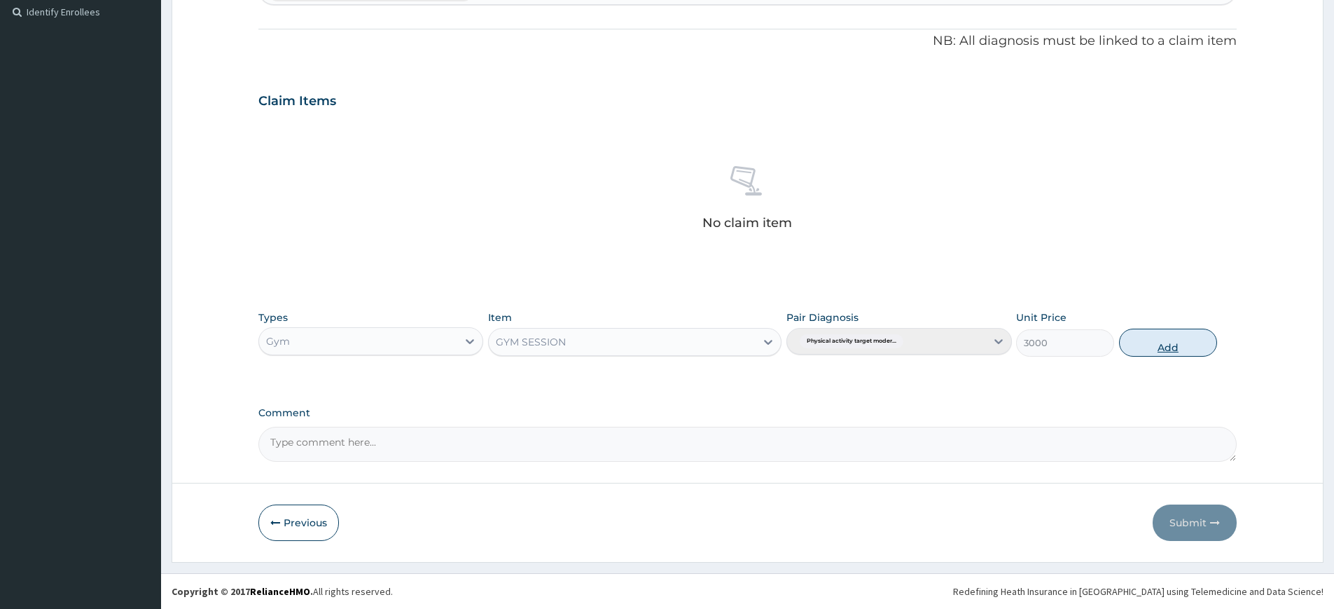
click at [1203, 354] on button "Add" at bounding box center [1168, 343] width 98 height 28
type input "0"
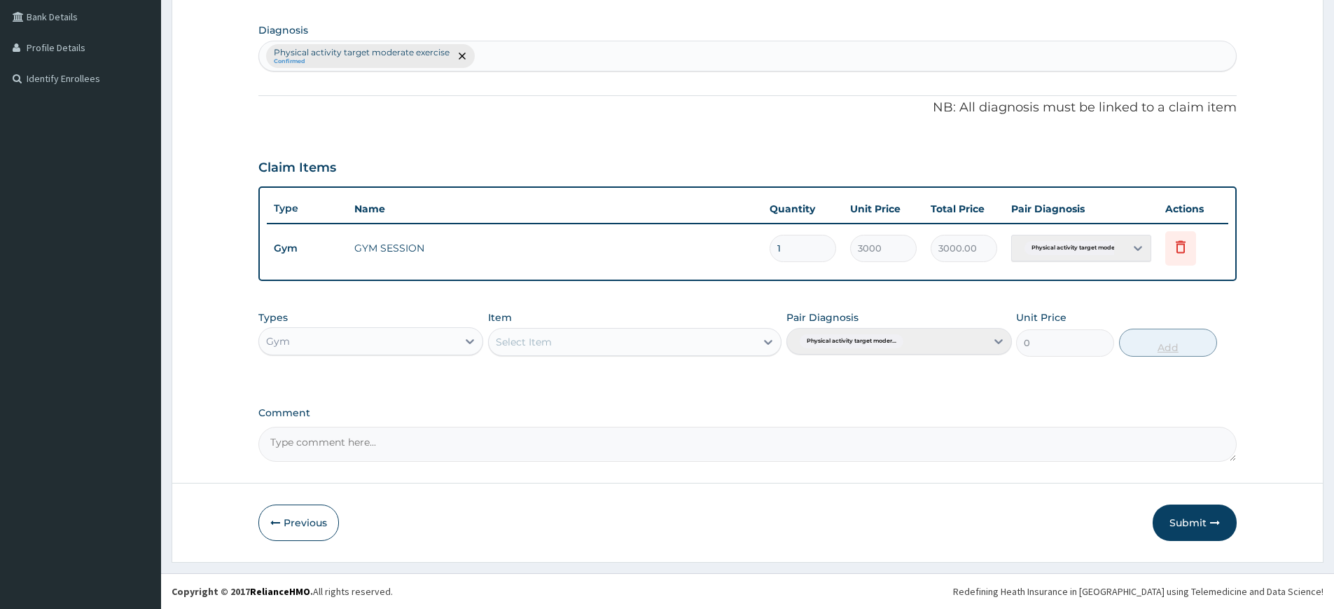
scroll to position [321, 0]
click at [1196, 524] on button "Submit" at bounding box center [1195, 522] width 84 height 36
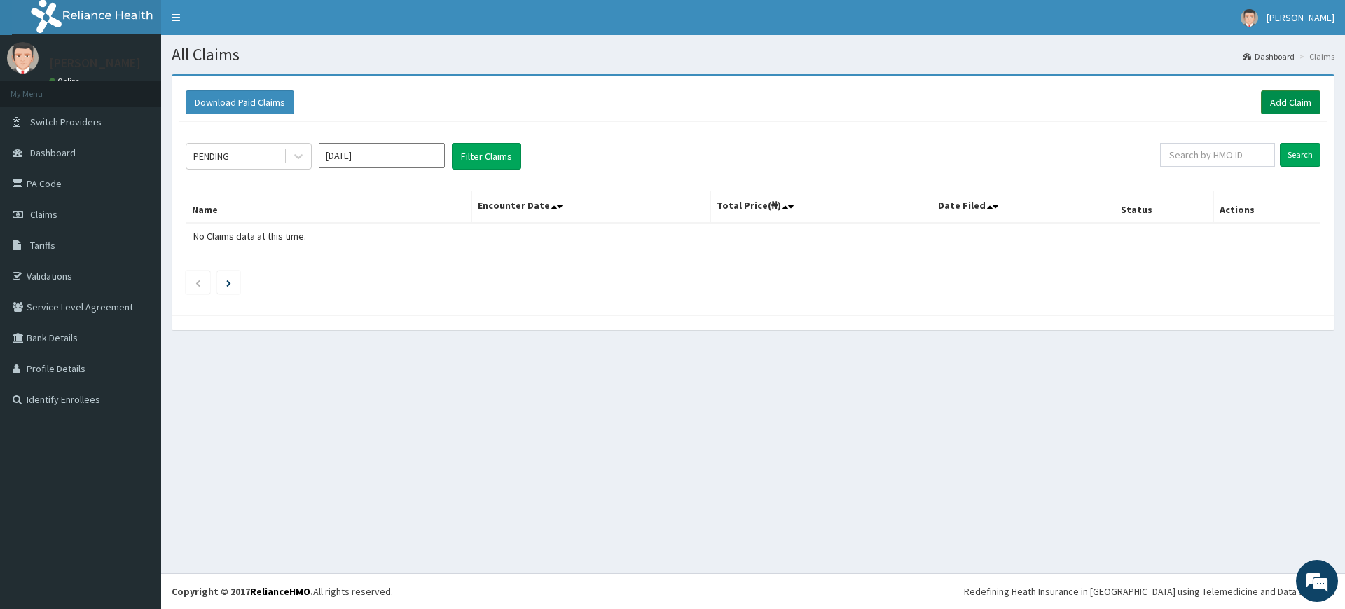
click at [1282, 104] on link "Add Claim" at bounding box center [1291, 102] width 60 height 24
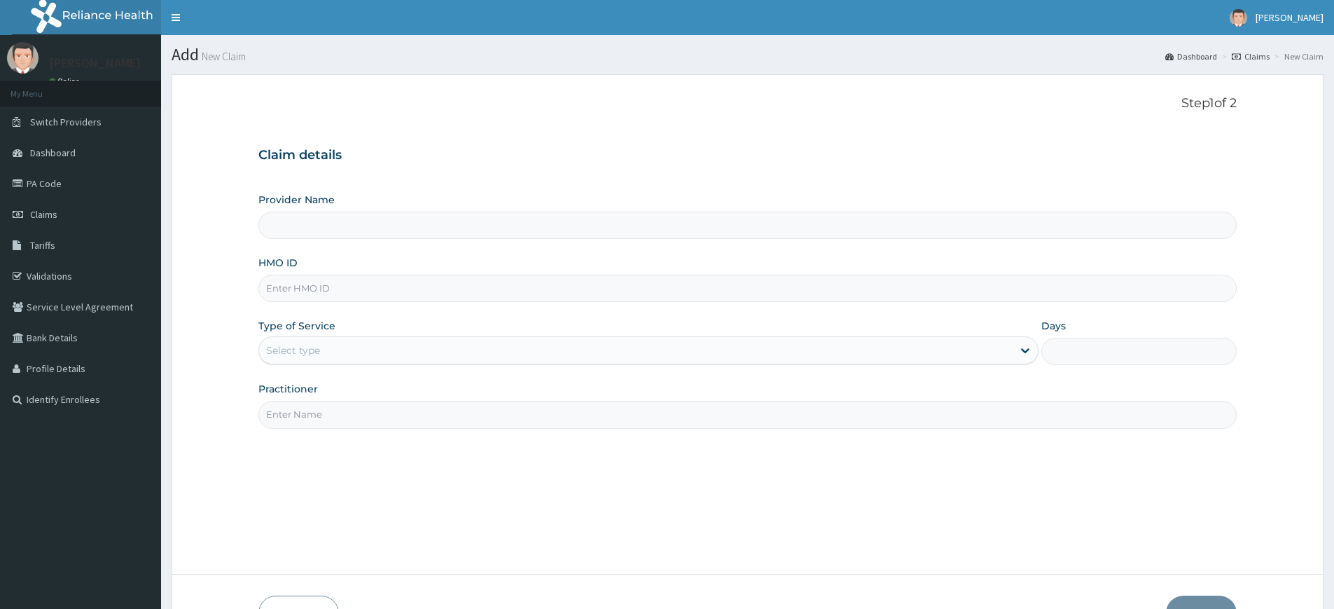
type input "Pure Fitness Africa | Lekki (fka Fitness Central)"
type input "1"
click at [395, 420] on input "Practitioner" at bounding box center [747, 414] width 979 height 27
type input "pure fitness africa"
click at [403, 285] on input "HMO ID" at bounding box center [747, 288] width 979 height 27
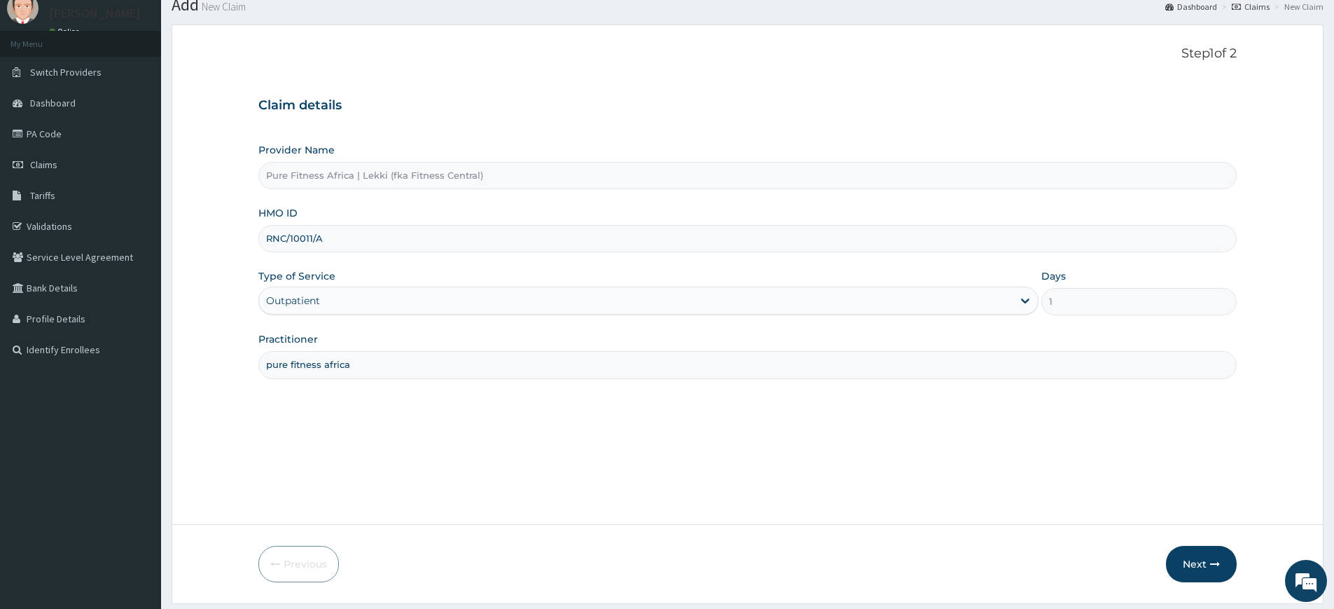
scroll to position [91, 0]
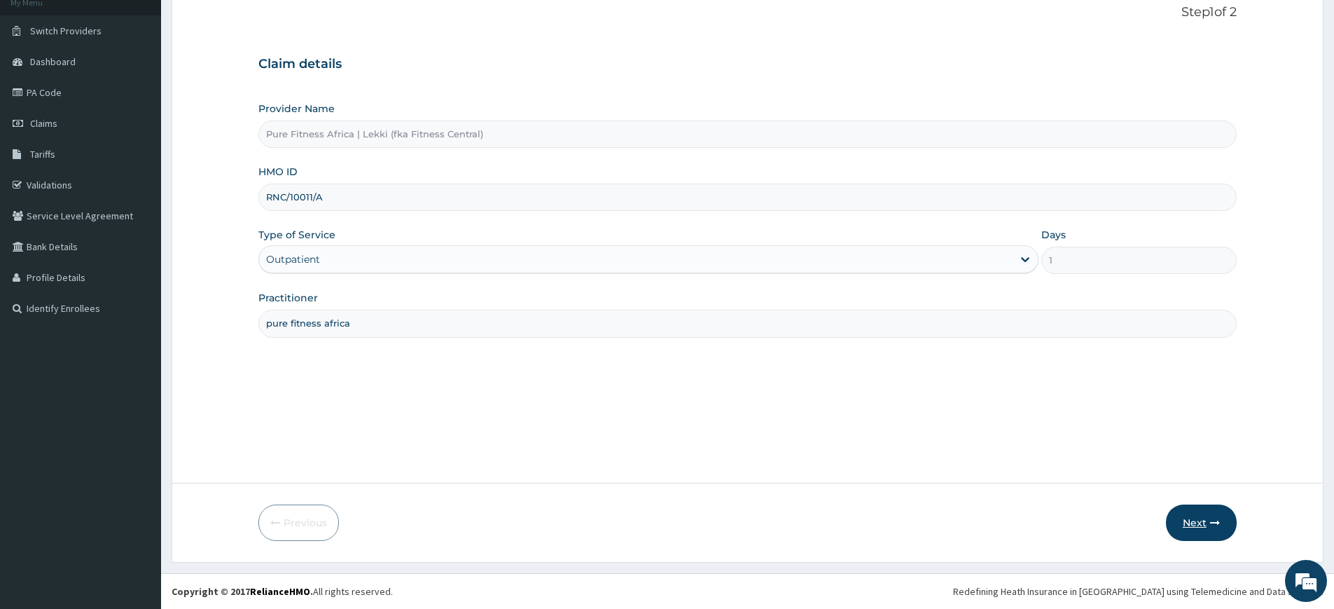
type input "RNC/10011/A"
click at [1189, 520] on button "Next" at bounding box center [1201, 522] width 71 height 36
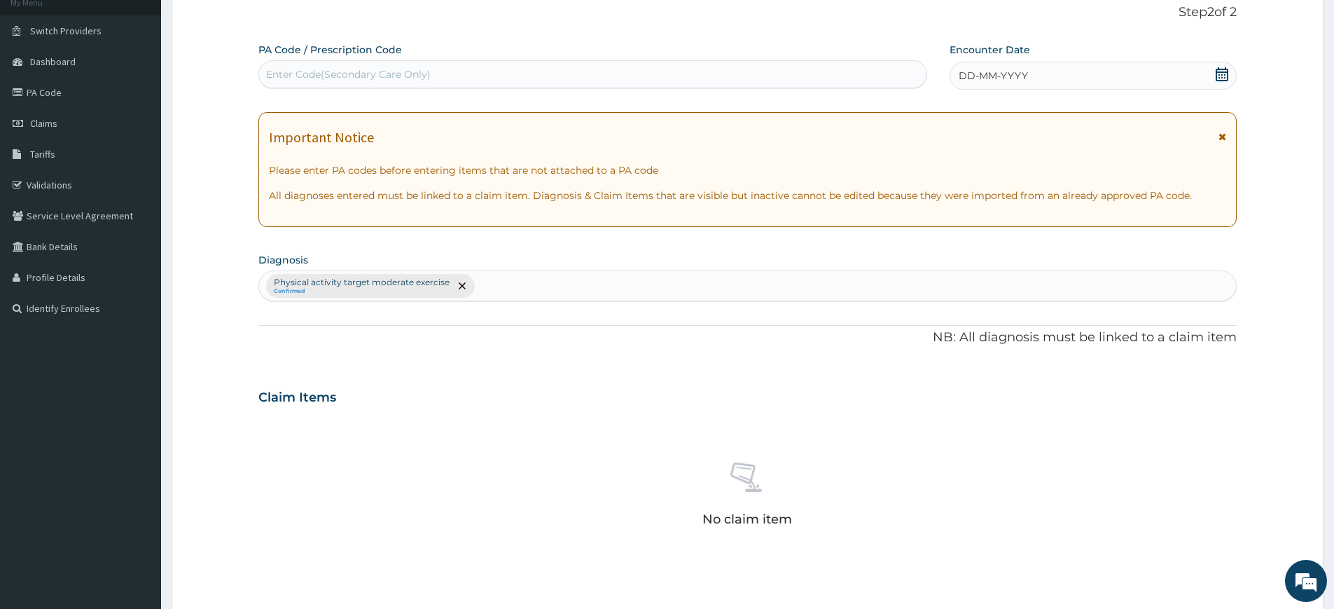
click at [745, 61] on div "Enter Code(Secondary Care Only)" at bounding box center [592, 74] width 669 height 28
type input "PA/D9D99A"
click at [1004, 74] on span "DD-MM-YYYY" at bounding box center [993, 76] width 69 height 14
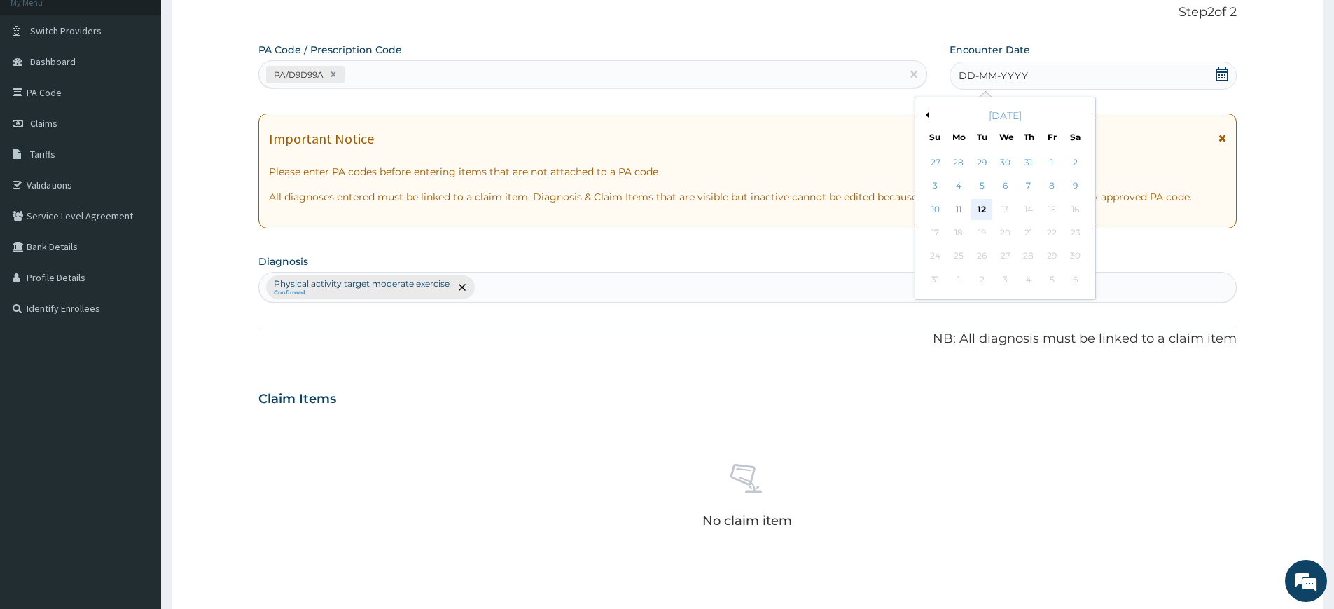
click at [976, 207] on div "12" at bounding box center [982, 209] width 21 height 21
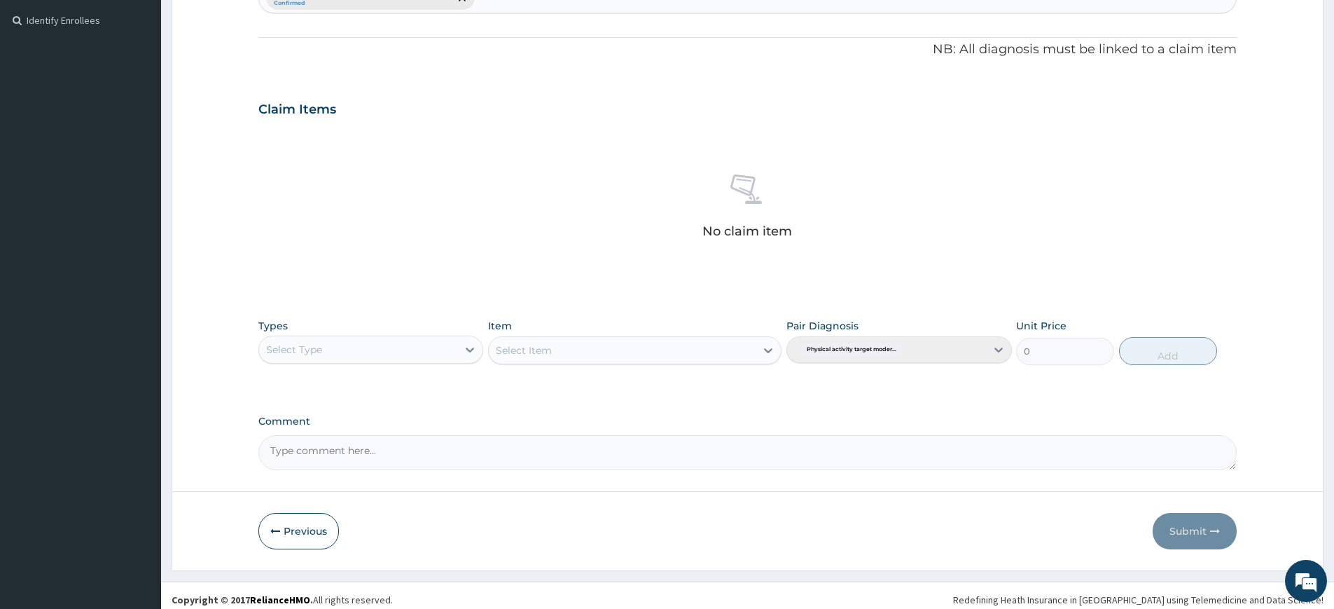
scroll to position [387, 0]
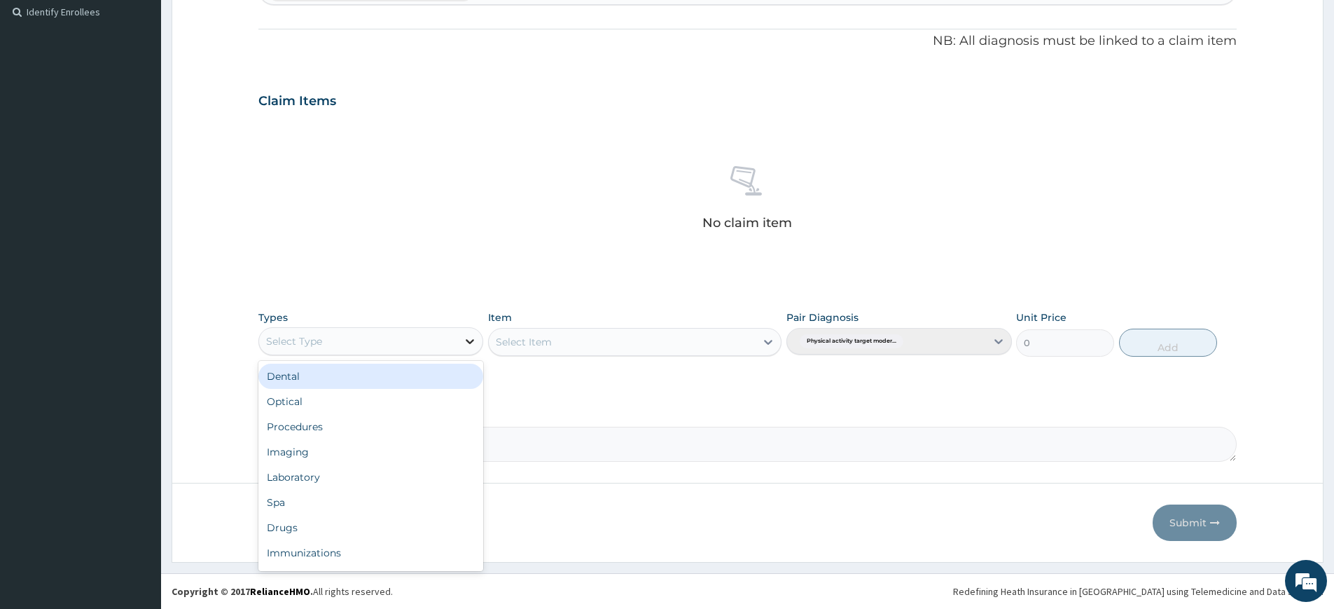
click at [464, 340] on icon at bounding box center [470, 341] width 14 height 14
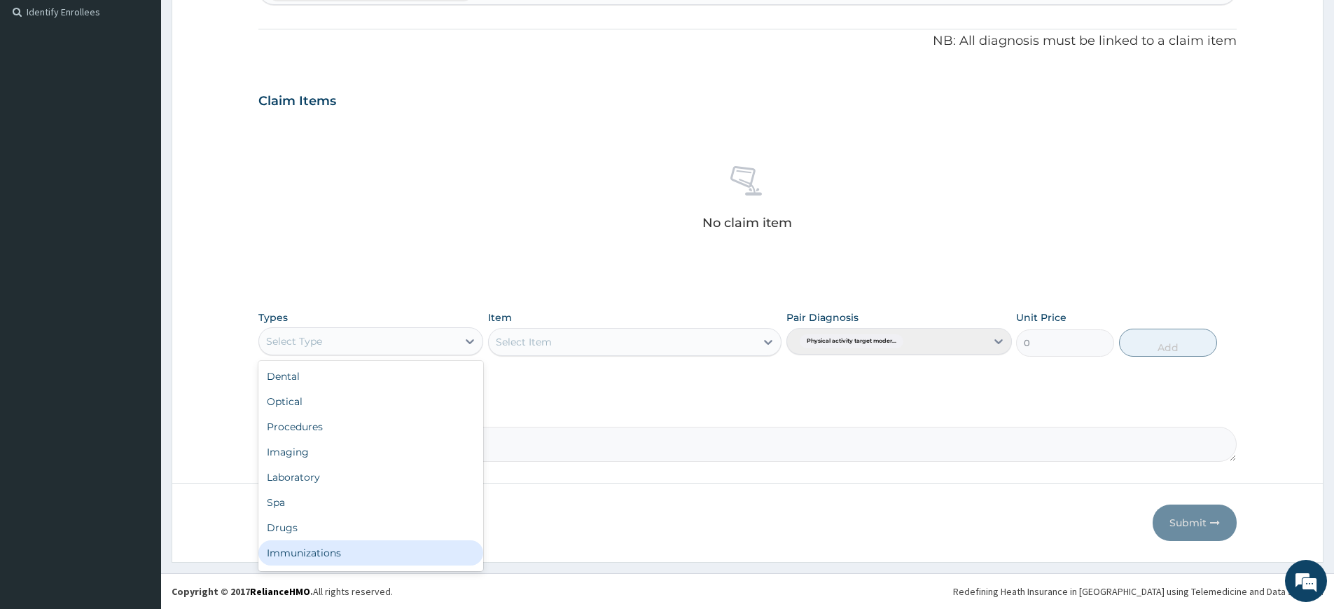
scroll to position [48, 0]
click at [327, 559] on div "Gym" at bounding box center [370, 555] width 225 height 25
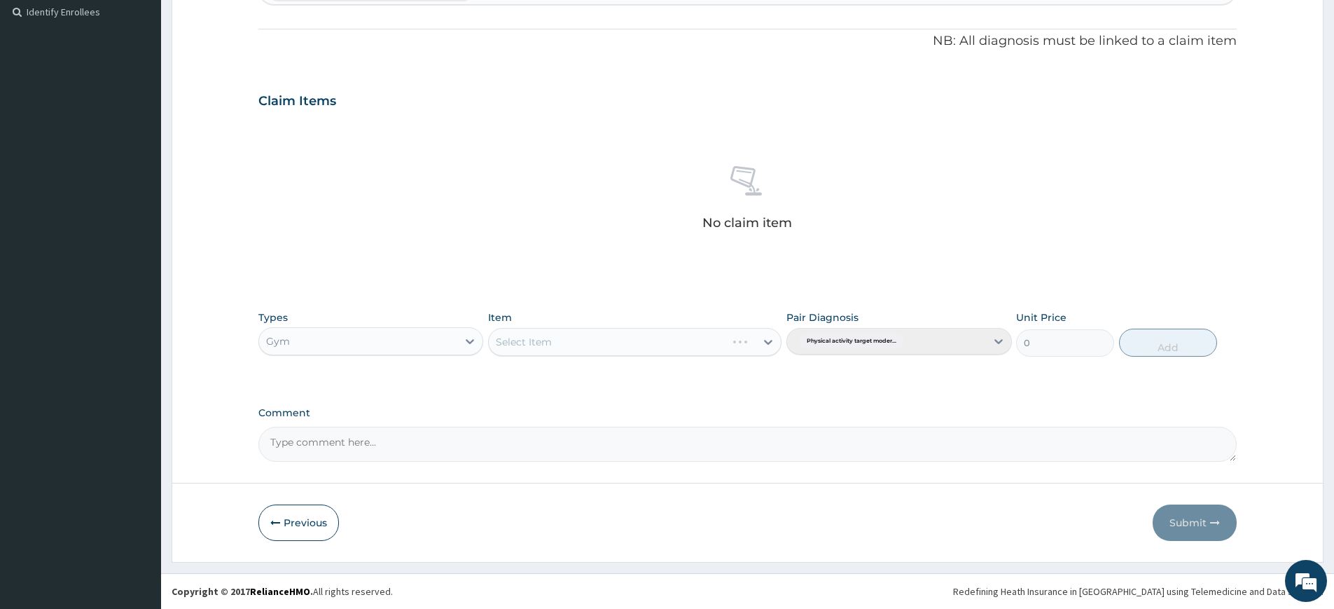
click at [665, 340] on div "Select Item" at bounding box center [607, 342] width 237 height 22
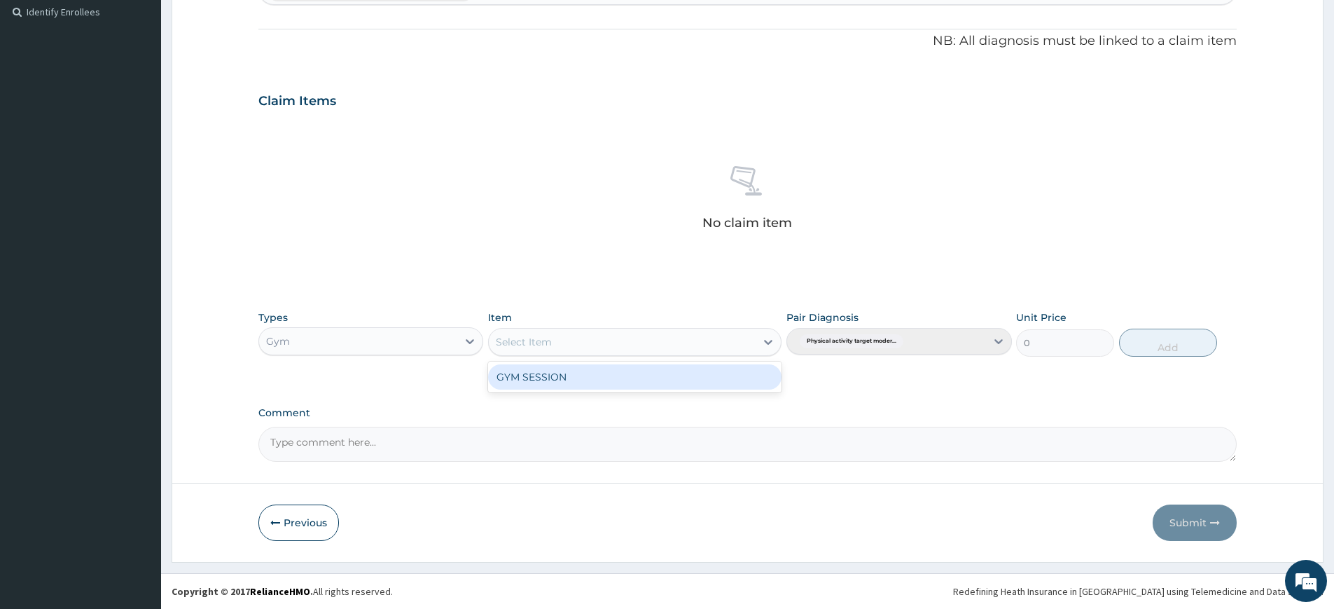
click at [660, 369] on div "GYM SESSION" at bounding box center [634, 376] width 293 height 25
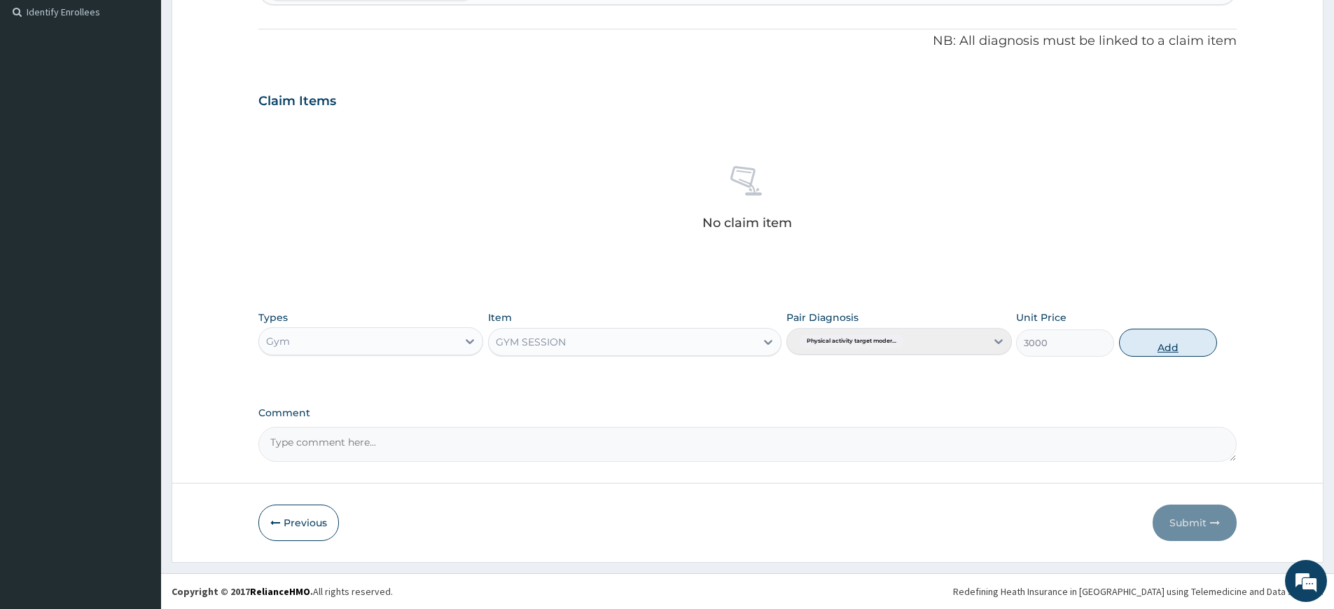
click at [1195, 350] on button "Add" at bounding box center [1168, 343] width 98 height 28
type input "0"
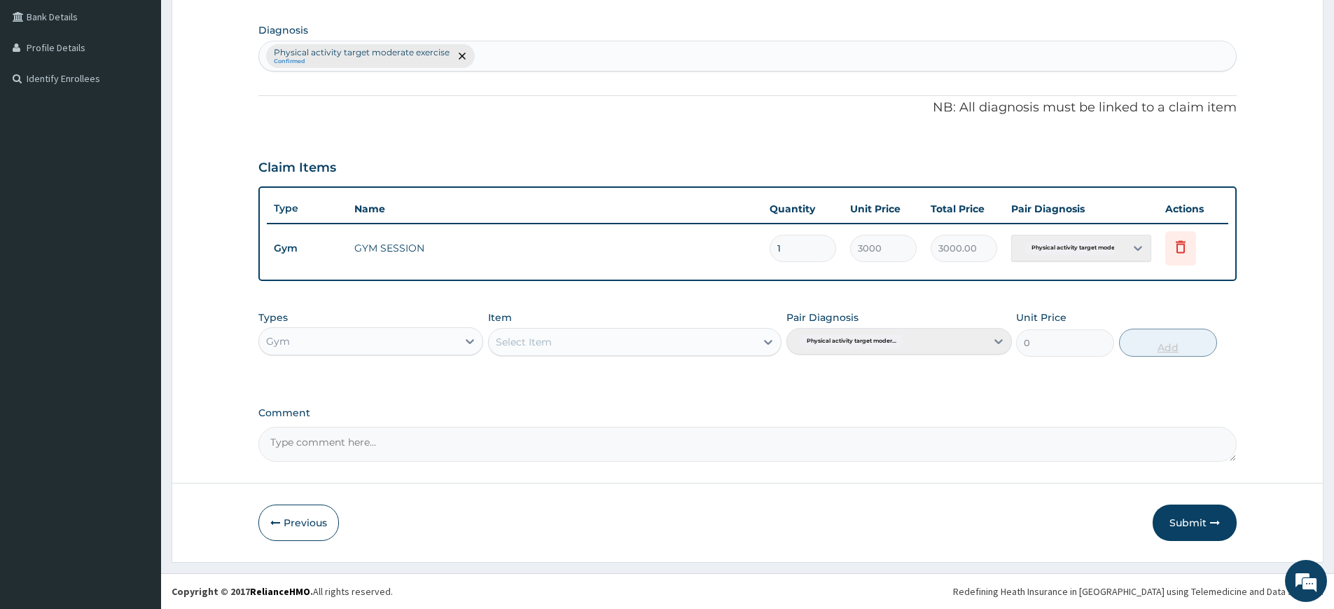
scroll to position [321, 0]
click at [1210, 515] on button "Submit" at bounding box center [1195, 522] width 84 height 36
